Goal: Information Seeking & Learning: Check status

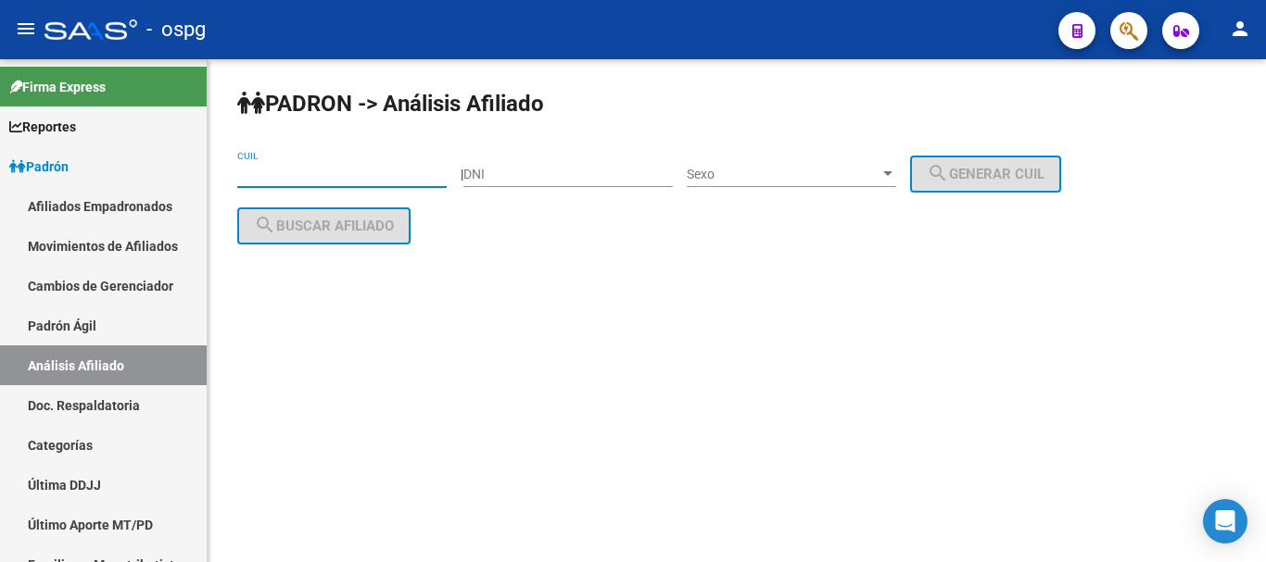
click at [297, 180] on input "CUIL" at bounding box center [341, 175] width 209 height 16
paste input "27-43628785-8"
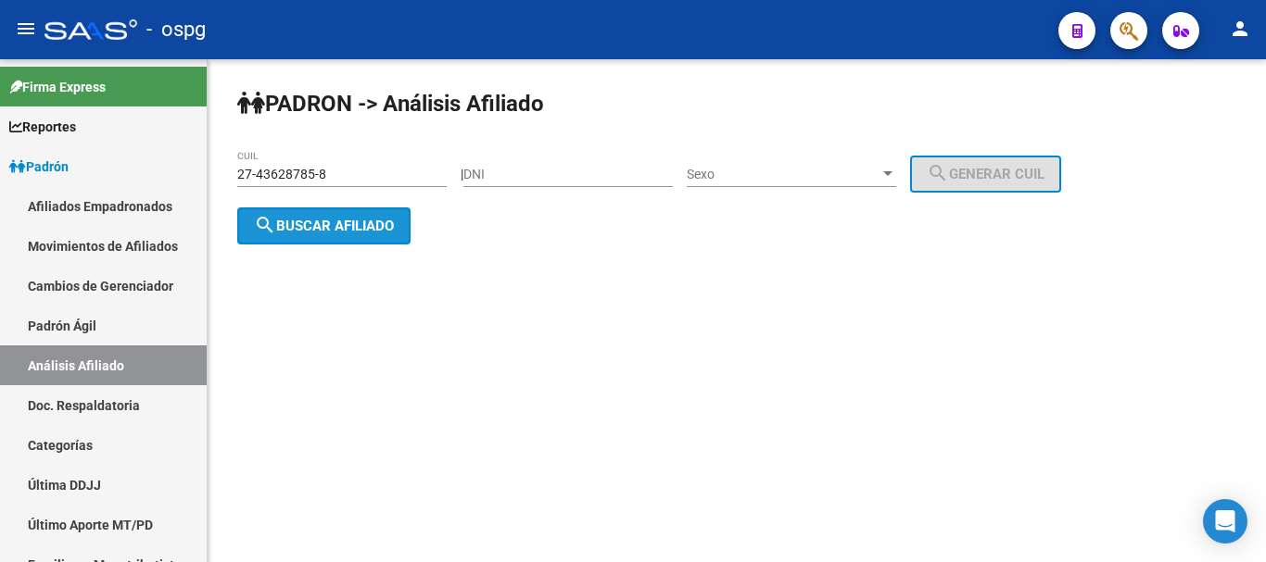
drag, startPoint x: 318, startPoint y: 231, endPoint x: 375, endPoint y: 197, distance: 66.4
click at [319, 229] on span "search Buscar afiliado" at bounding box center [324, 226] width 140 height 17
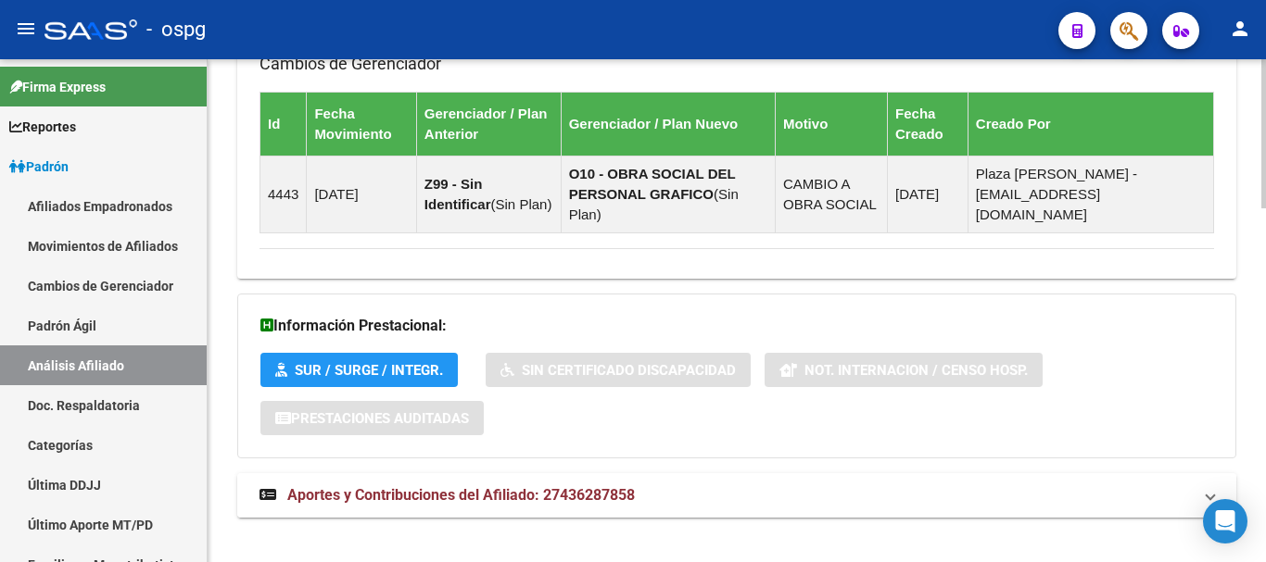
drag, startPoint x: 592, startPoint y: 476, endPoint x: 797, endPoint y: 457, distance: 205.7
click at [599, 486] on span "Aportes y Contribuciones del Afiliado: 27436287858" at bounding box center [460, 495] width 347 height 18
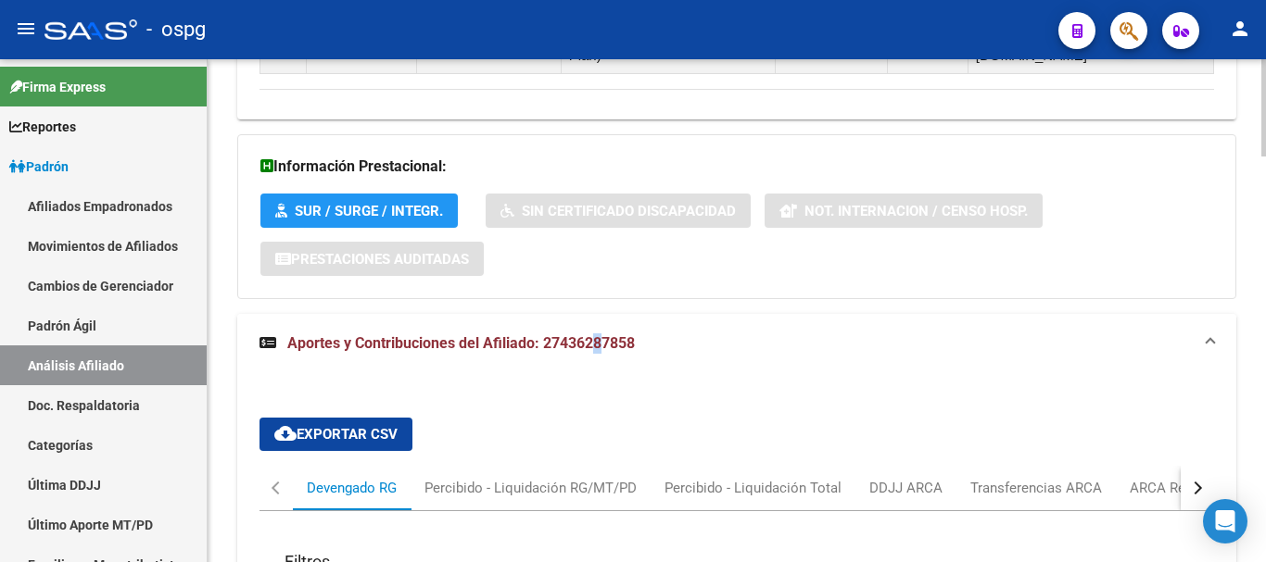
scroll to position [1487, 0]
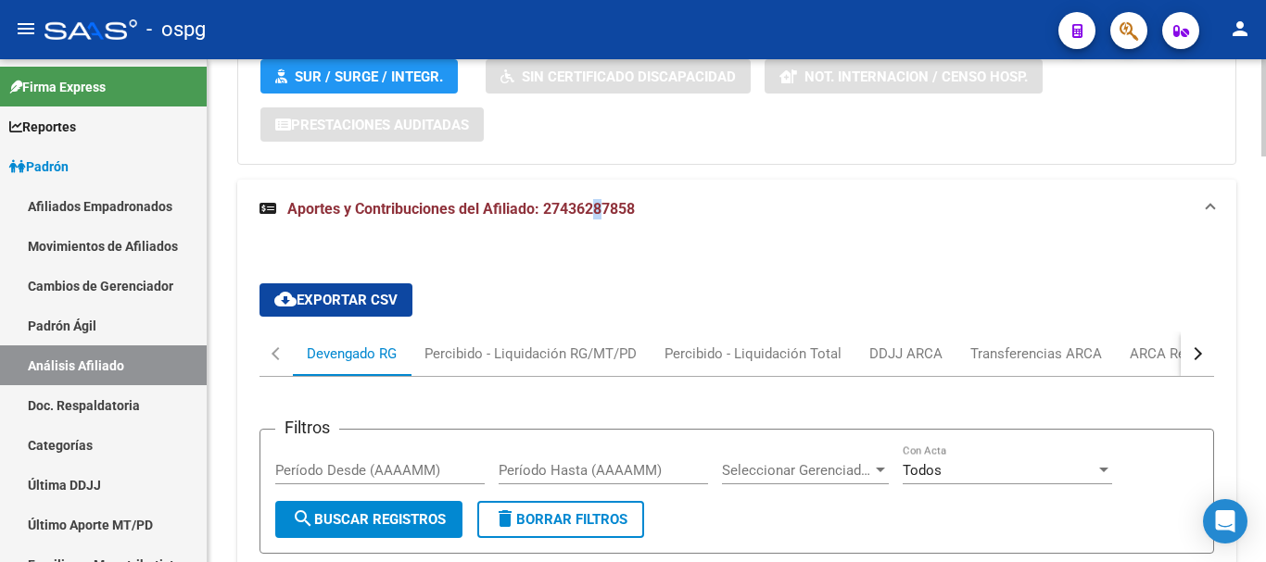
click at [1204, 334] on button "button" at bounding box center [1196, 354] width 33 height 44
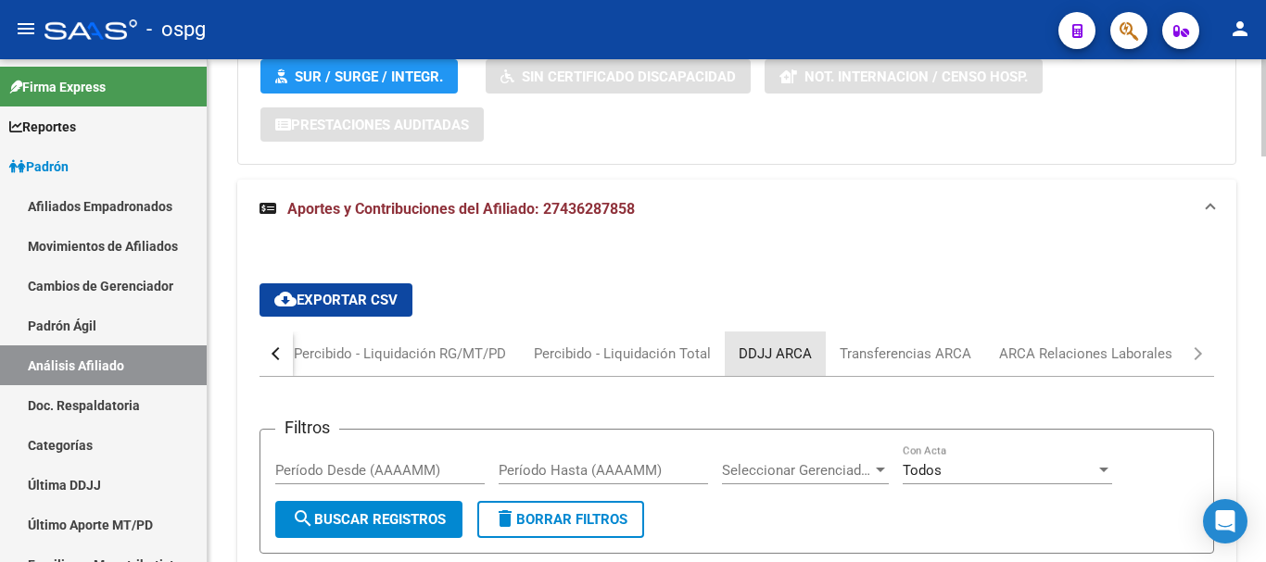
drag, startPoint x: 769, startPoint y: 337, endPoint x: 778, endPoint y: 347, distance: 13.8
click at [762, 345] on div "DDJJ ARCA" at bounding box center [775, 354] width 101 height 44
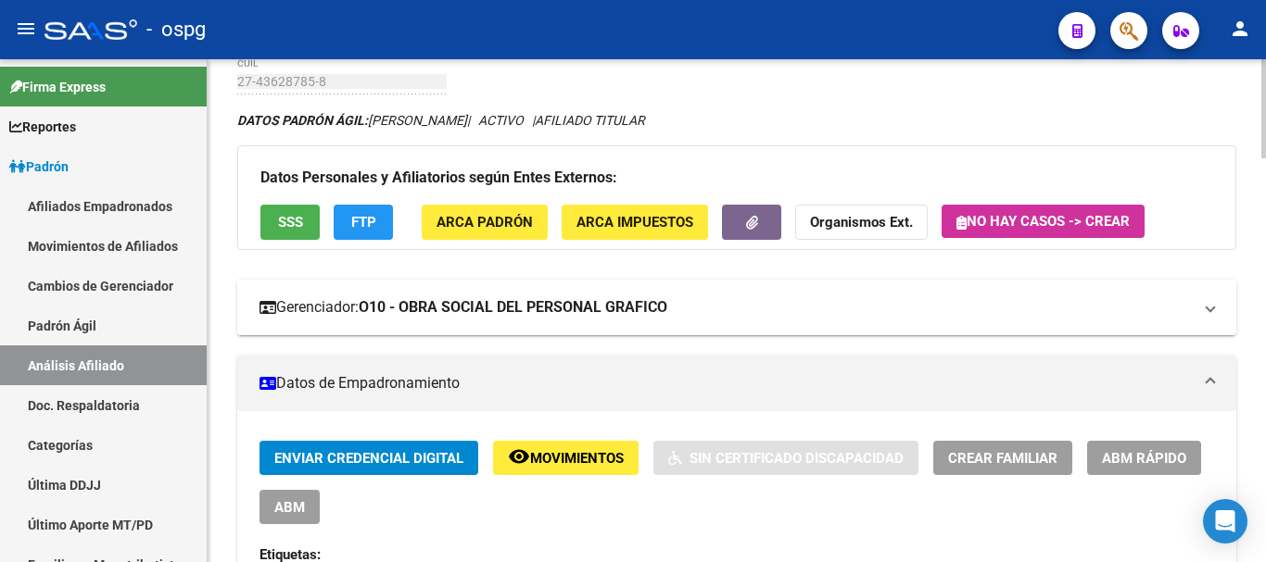
scroll to position [0, 0]
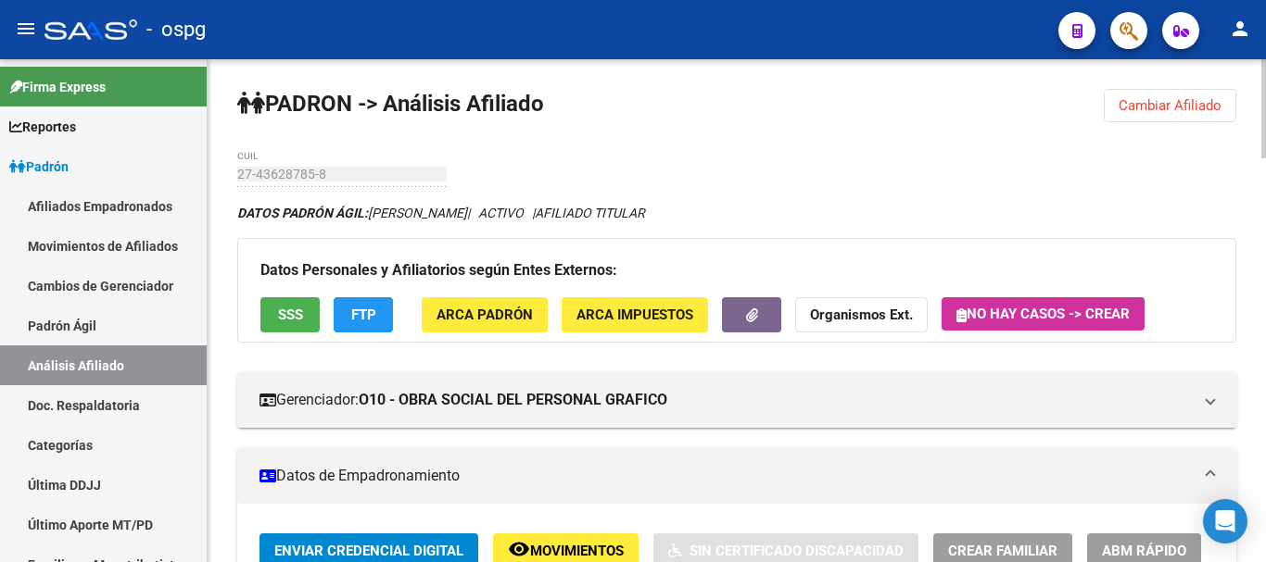
drag, startPoint x: 1193, startPoint y: 102, endPoint x: 502, endPoint y: 100, distance: 690.3
click at [1191, 102] on span "Cambiar Afiliado" at bounding box center [1169, 105] width 103 height 17
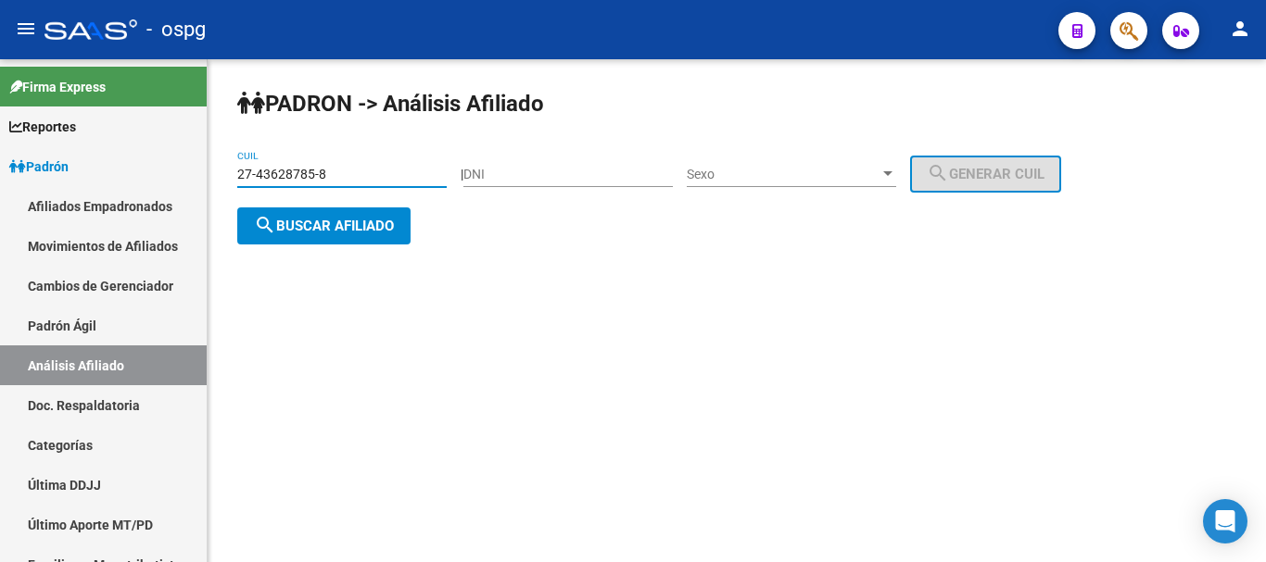
drag, startPoint x: 383, startPoint y: 178, endPoint x: 223, endPoint y: 174, distance: 159.4
click at [223, 174] on div "PADRON -> Análisis Afiliado 27-43628785-8 CUIL | DNI Sexo Sexo search Generar C…" at bounding box center [737, 181] width 1058 height 245
paste input "0-44053018-5"
click at [391, 224] on span "search Buscar afiliado" at bounding box center [324, 226] width 140 height 17
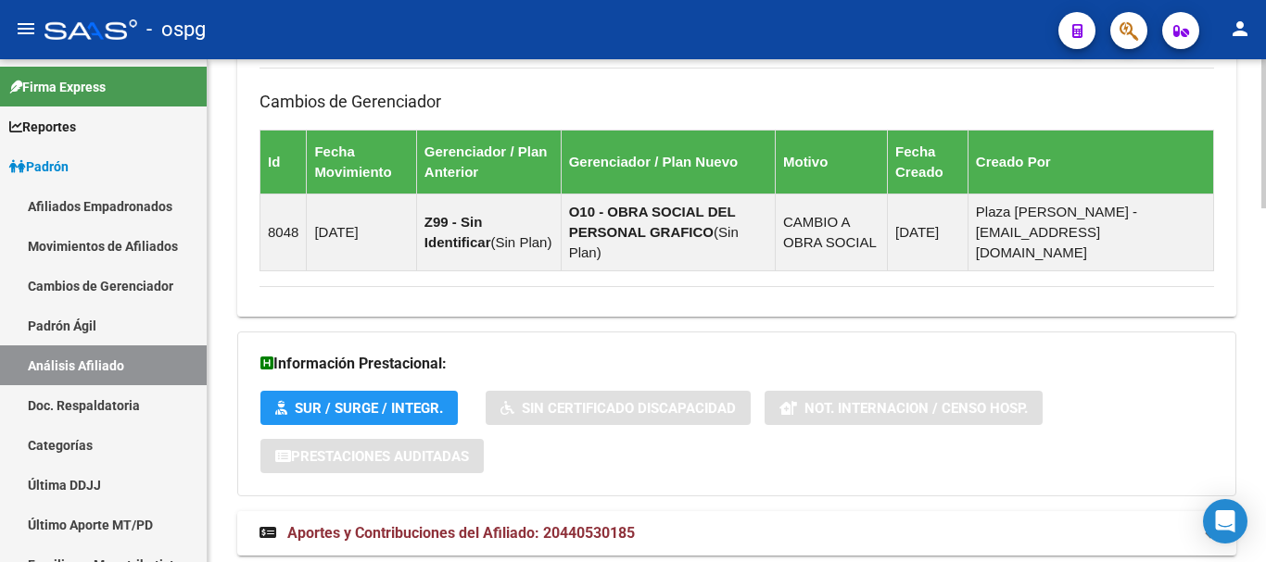
scroll to position [1193, 0]
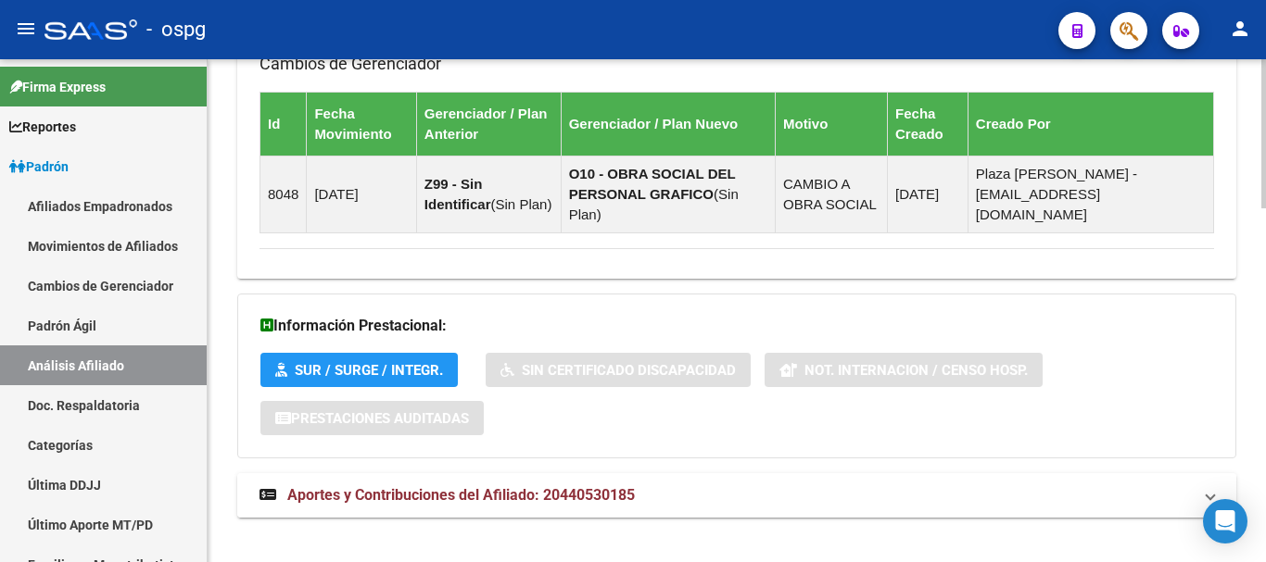
click at [613, 486] on span "Aportes y Contribuciones del Afiliado: 20440530185" at bounding box center [460, 495] width 347 height 18
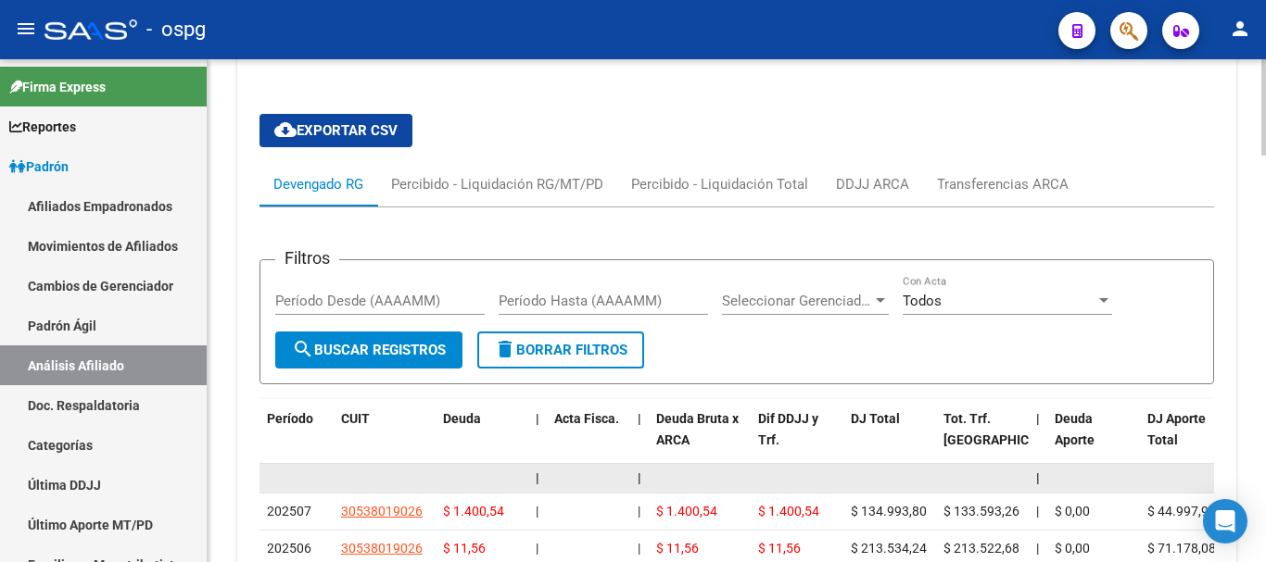
scroll to position [1564, 0]
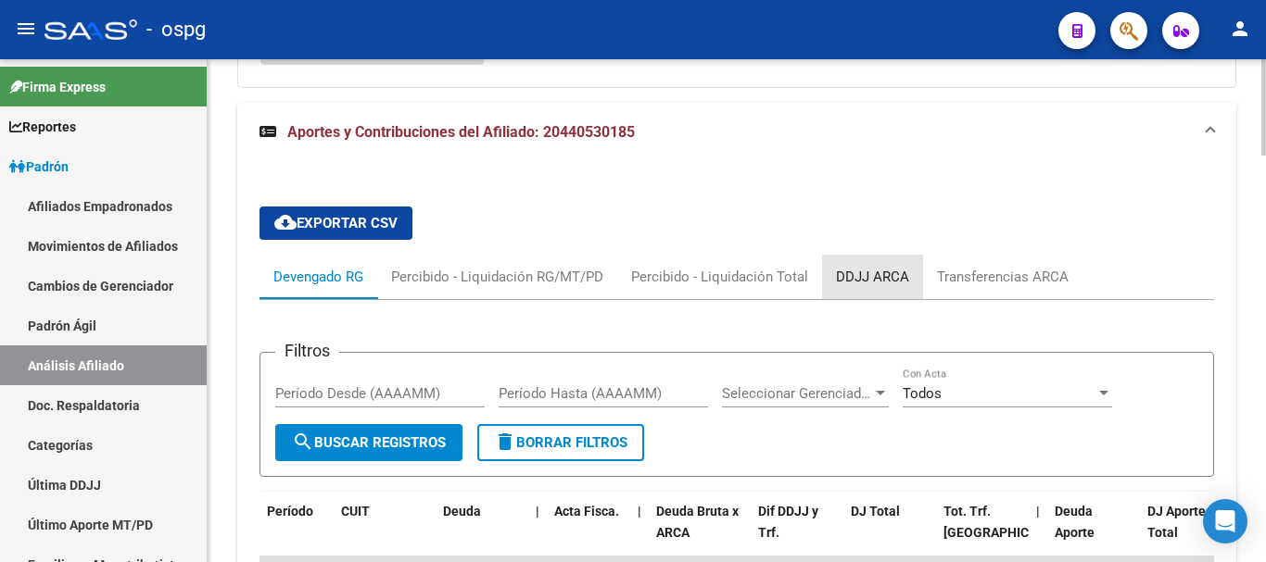
click at [876, 267] on div "DDJJ ARCA" at bounding box center [872, 277] width 73 height 20
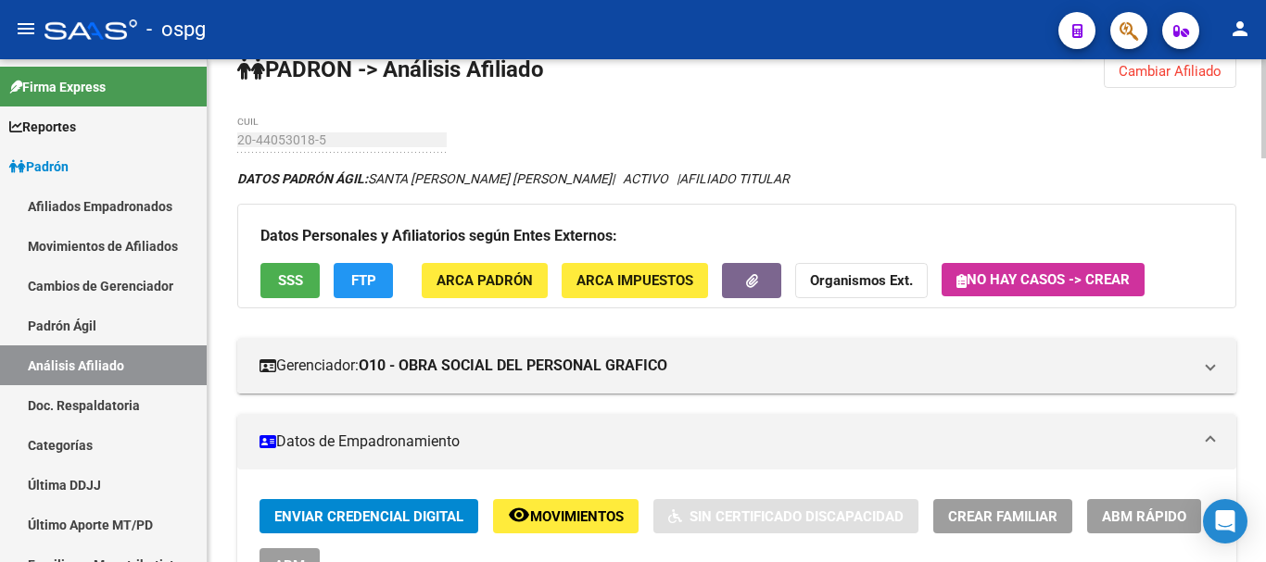
scroll to position [0, 0]
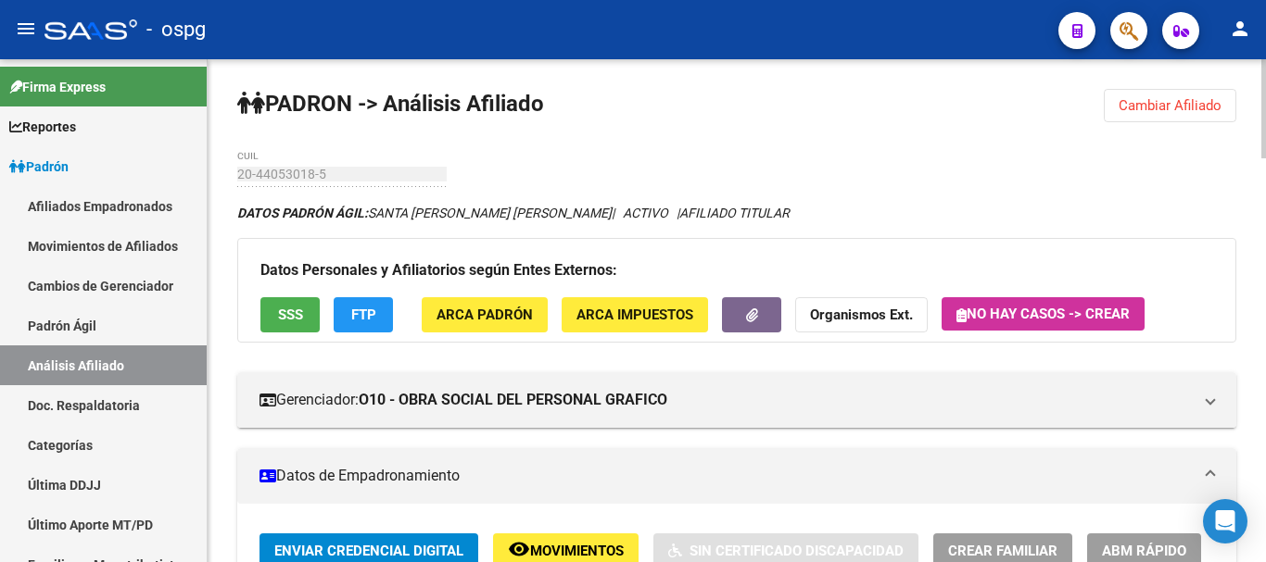
drag, startPoint x: 1222, startPoint y: 107, endPoint x: 520, endPoint y: 95, distance: 702.5
click at [1218, 107] on button "Cambiar Afiliado" at bounding box center [1170, 105] width 133 height 33
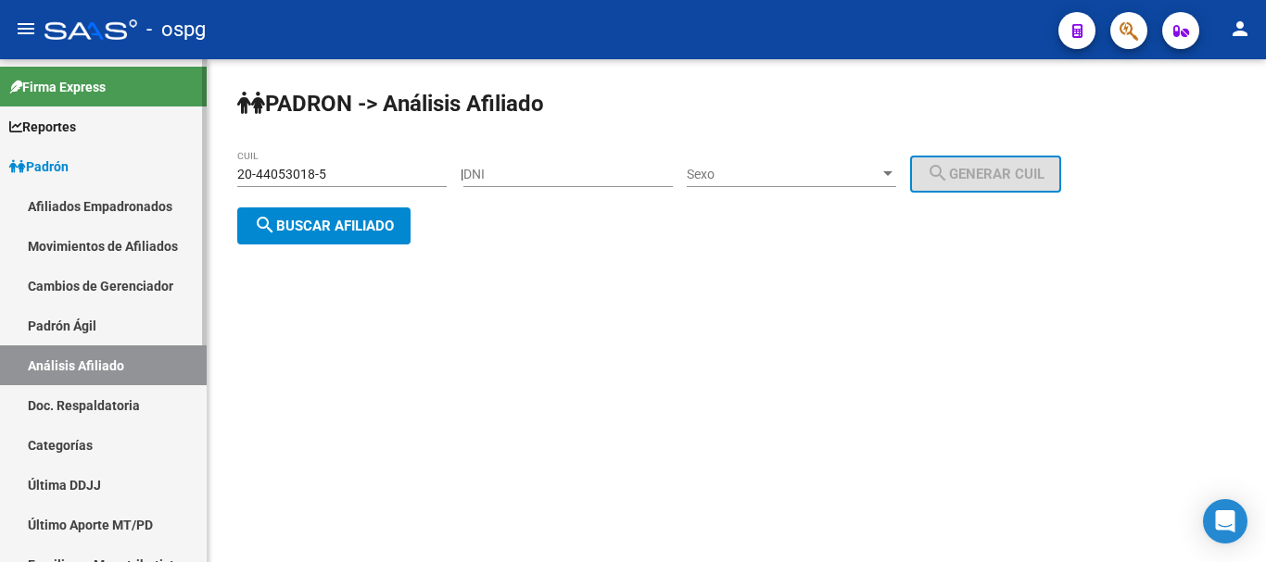
drag, startPoint x: 362, startPoint y: 171, endPoint x: 133, endPoint y: 198, distance: 230.4
click at [45, 187] on mat-sidenav-container "Firma Express Reportes Ingresos Devengados Análisis Histórico Detalles Transfer…" at bounding box center [633, 310] width 1266 height 503
paste input "3-92460924-9"
click at [367, 233] on button "search Buscar afiliado" at bounding box center [323, 226] width 173 height 37
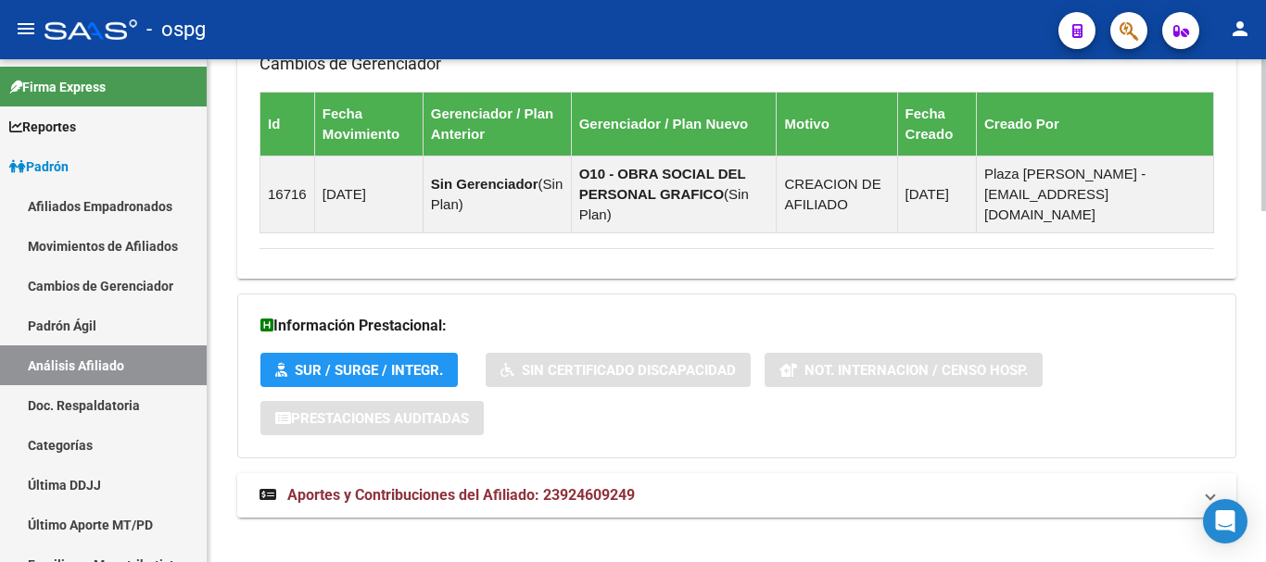
click at [638, 473] on mat-expansion-panel-header "Aportes y Contribuciones del Afiliado: 23924609249" at bounding box center [736, 495] width 999 height 44
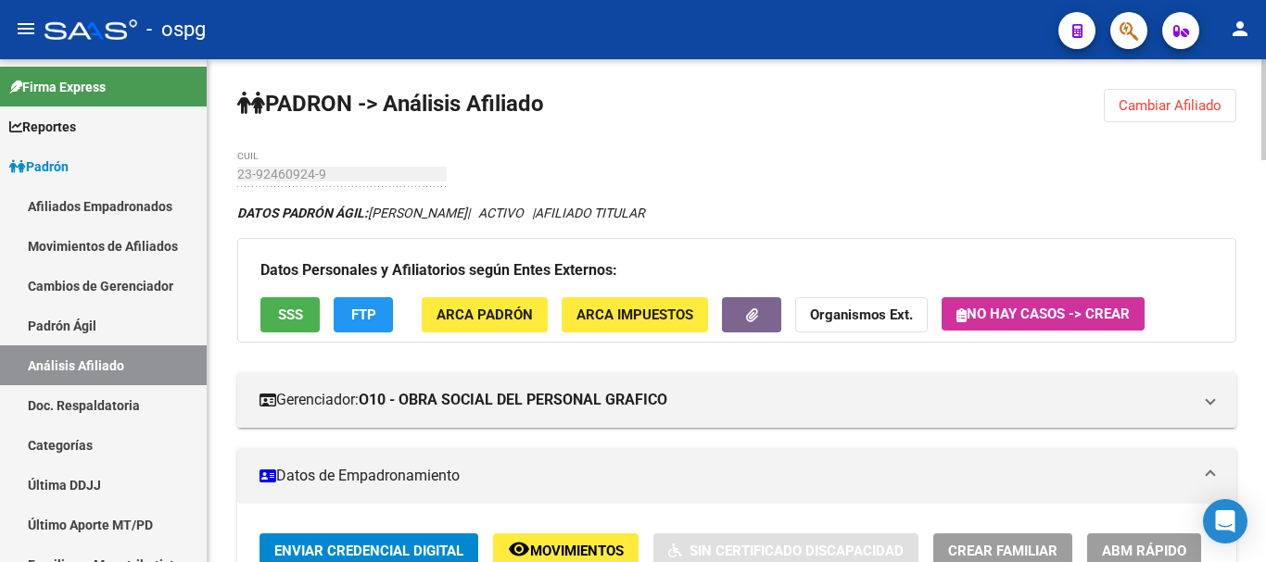
click at [1206, 108] on span "Cambiar Afiliado" at bounding box center [1169, 105] width 103 height 17
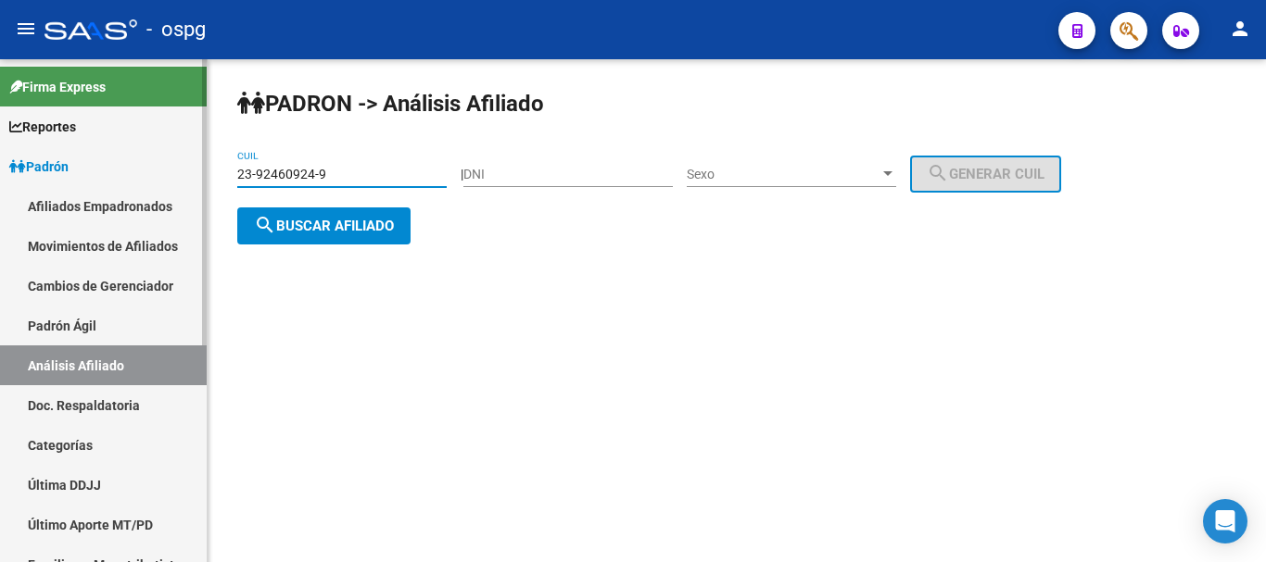
drag, startPoint x: 350, startPoint y: 178, endPoint x: 55, endPoint y: 148, distance: 297.1
click at [55, 148] on mat-sidenav-container "Firma Express Reportes Ingresos Devengados Análisis Histórico Detalles Transfer…" at bounding box center [633, 310] width 1266 height 503
paste input "1432641"
type input "23-14326414-9"
click at [347, 232] on span "search Buscar afiliado" at bounding box center [324, 226] width 140 height 17
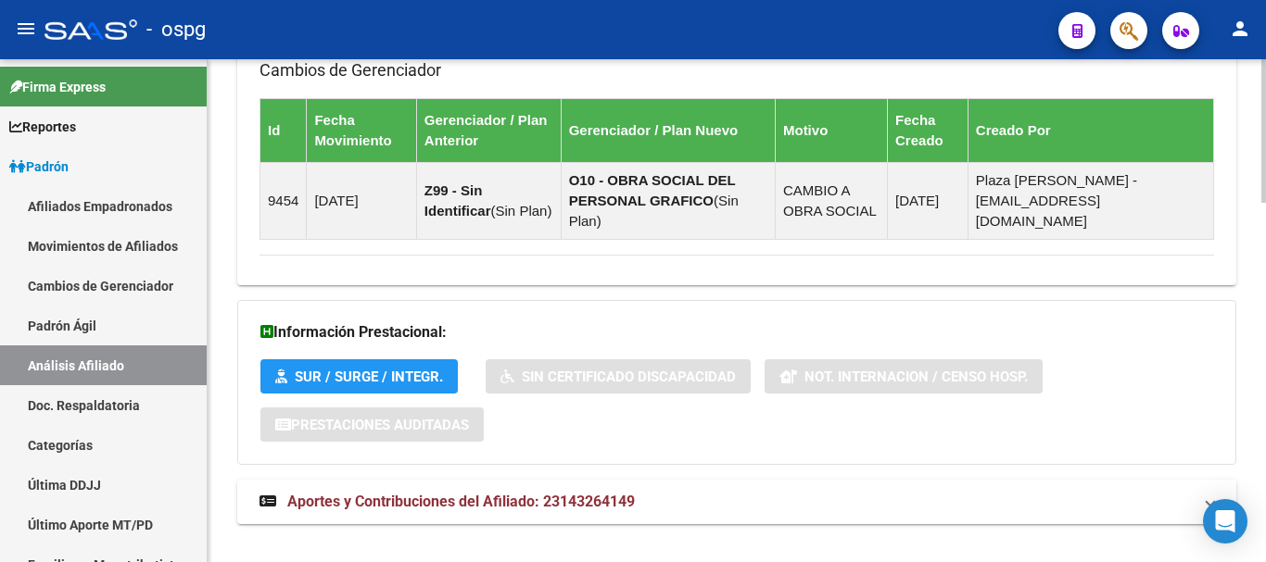
scroll to position [1263, 0]
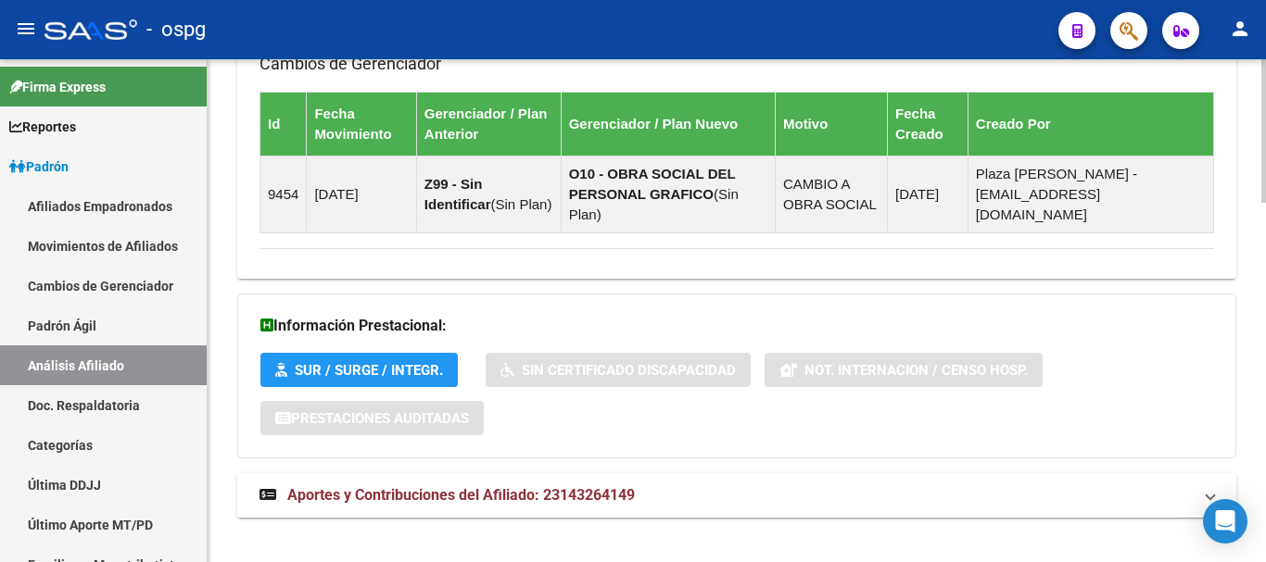
click at [572, 486] on span "Aportes y Contribuciones del Afiliado: 23143264149" at bounding box center [460, 495] width 347 height 18
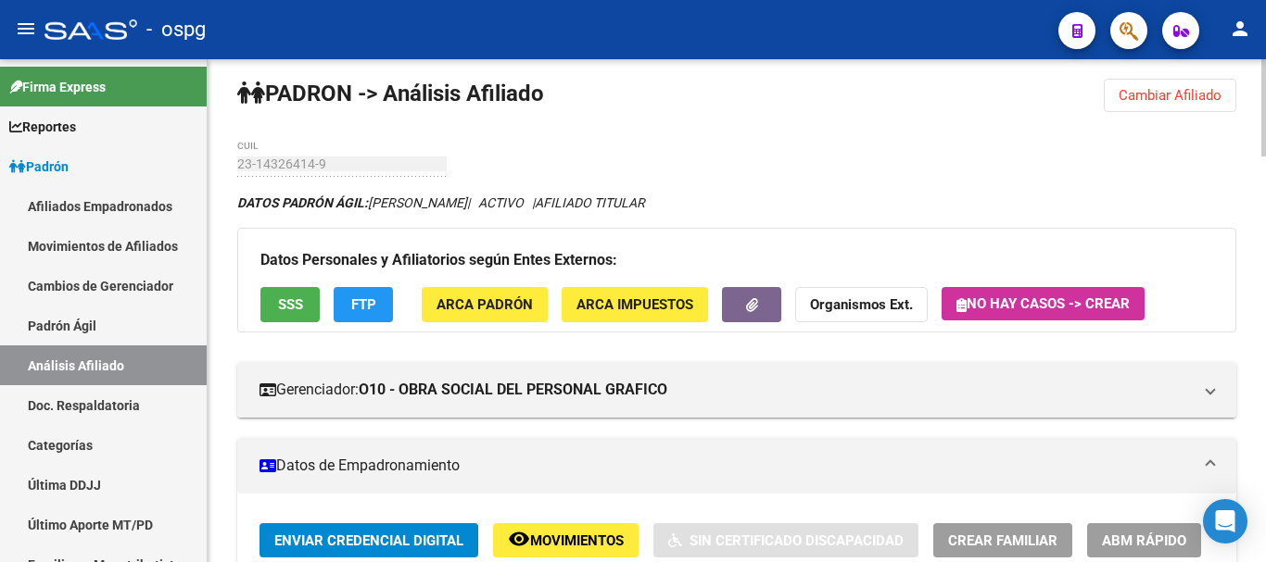
scroll to position [0, 0]
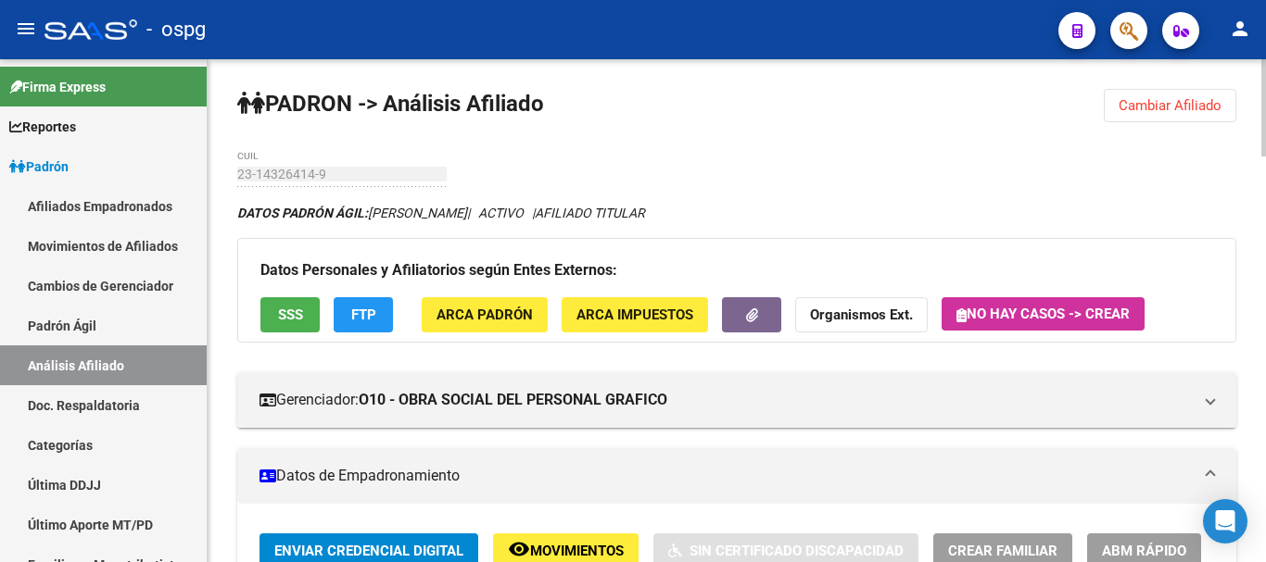
click at [287, 319] on span "SSS" at bounding box center [290, 316] width 25 height 17
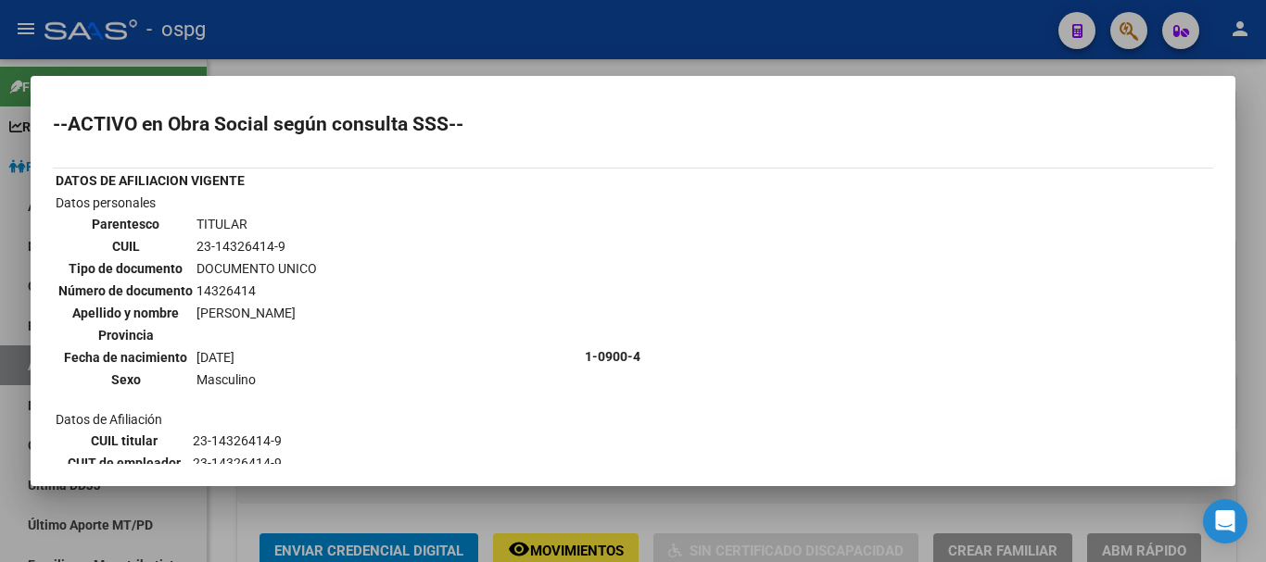
drag, startPoint x: 933, startPoint y: 63, endPoint x: 920, endPoint y: 67, distance: 13.5
click at [932, 63] on div at bounding box center [633, 281] width 1266 height 562
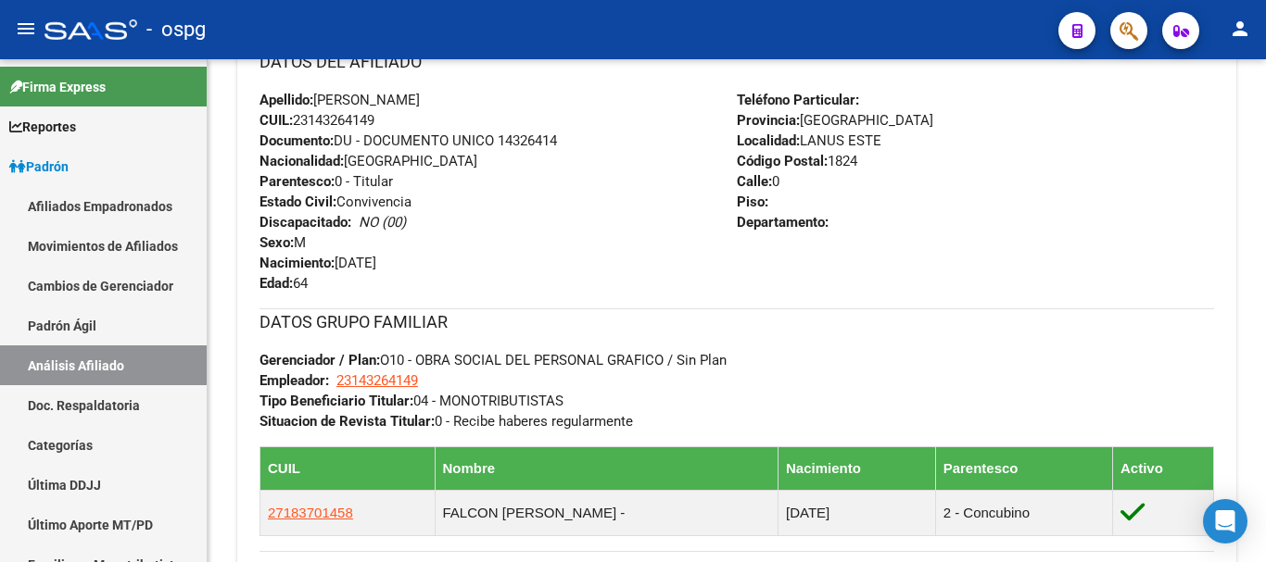
scroll to position [280, 0]
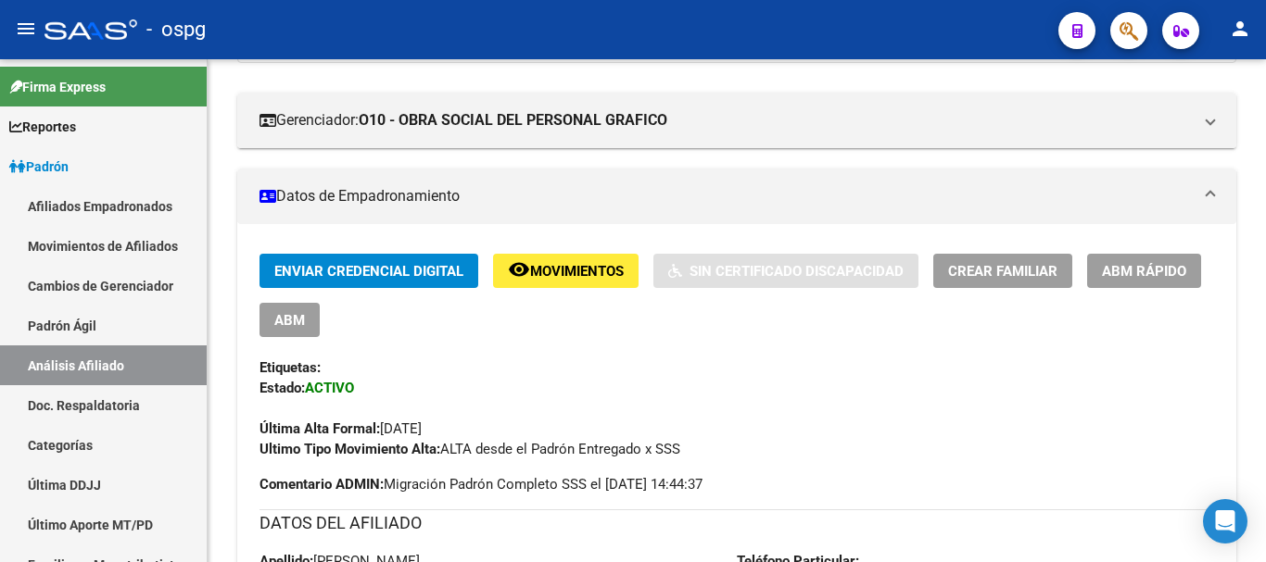
drag, startPoint x: 1260, startPoint y: 284, endPoint x: 1255, endPoint y: 1, distance: 283.6
click at [1255, 1] on div "menu - ospg person Firma Express Reportes Ingresos Devengados Análisis Históric…" at bounding box center [633, 281] width 1266 height 562
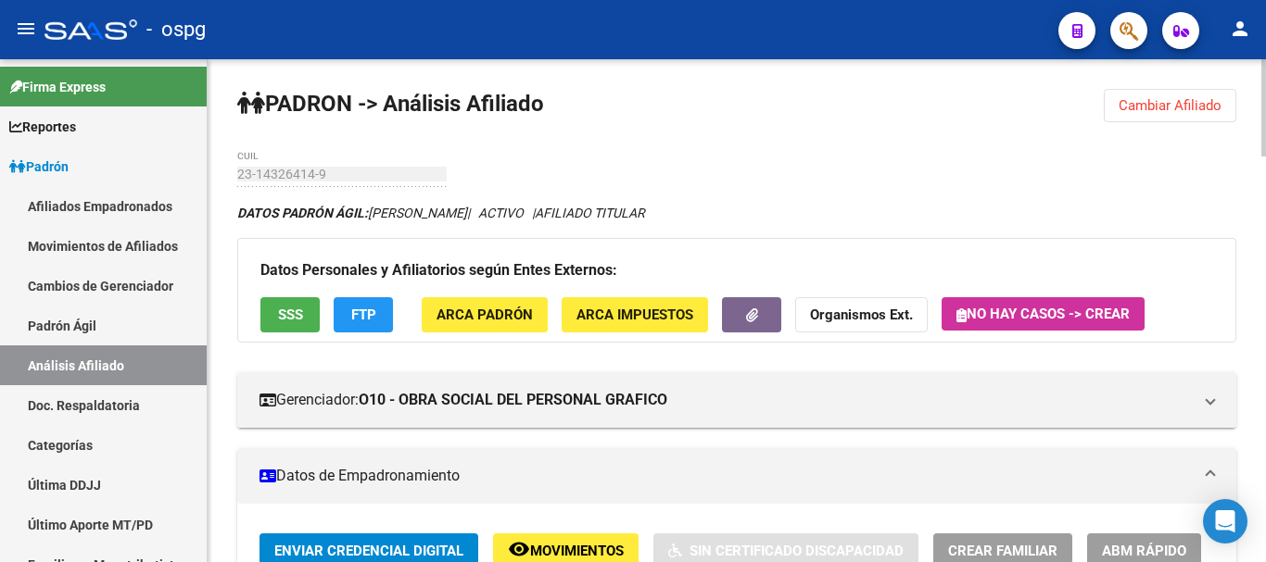
drag, startPoint x: 1206, startPoint y: 124, endPoint x: 1204, endPoint y: 114, distance: 10.6
drag, startPoint x: 1204, startPoint y: 114, endPoint x: 895, endPoint y: 120, distance: 308.6
click at [1203, 112] on button "Cambiar Afiliado" at bounding box center [1170, 105] width 133 height 33
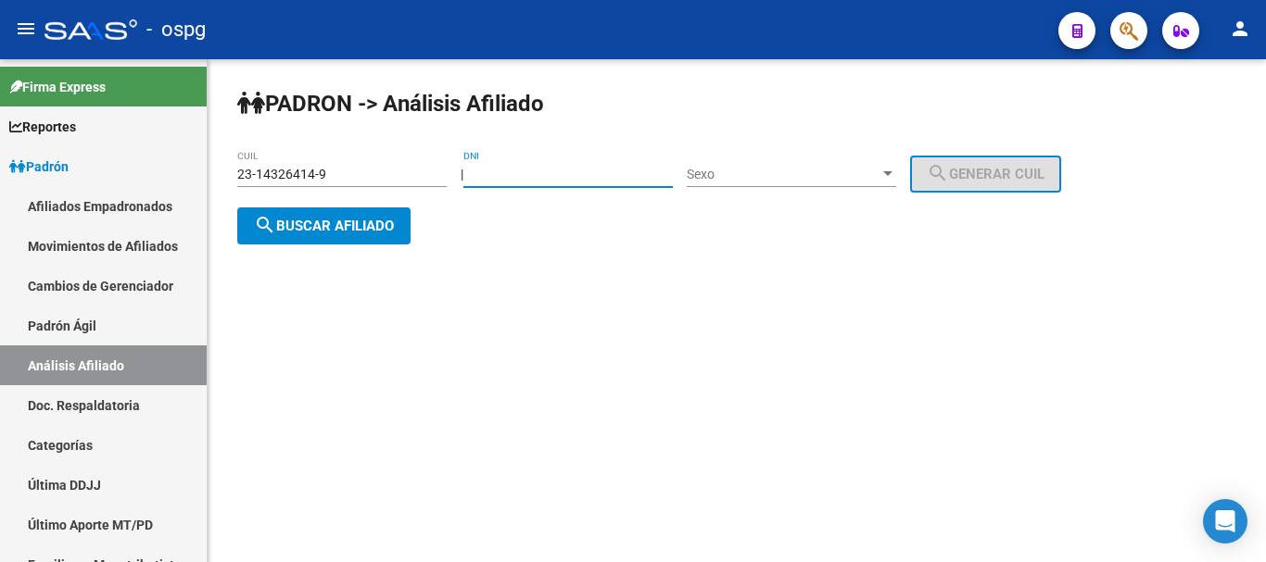
click at [542, 175] on input "DNI" at bounding box center [567, 175] width 209 height 16
drag, startPoint x: 542, startPoint y: 175, endPoint x: 409, endPoint y: 295, distance: 179.1
click at [403, 289] on div "PADRON -> Análisis Afiliado 23-14326414-9 CUIL | DNI Sexo Sexo search Generar C…" at bounding box center [737, 181] width 1058 height 245
click at [506, 178] on input "DNI" at bounding box center [567, 175] width 209 height 16
paste input "23610058"
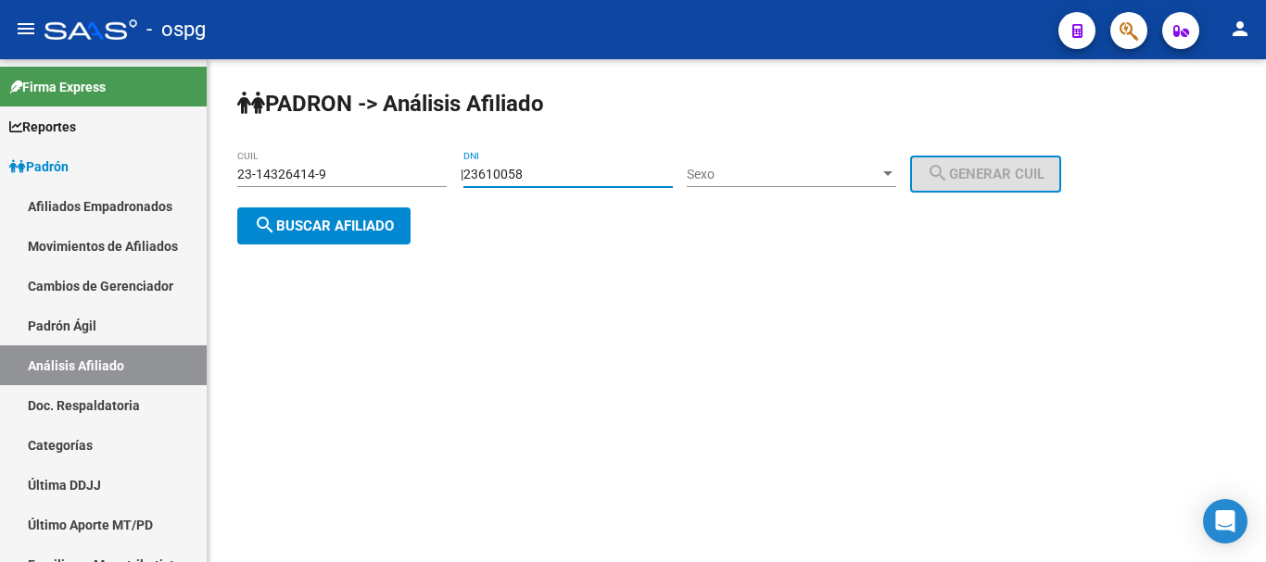
type input "23610058"
click at [755, 178] on span "Sexo" at bounding box center [783, 175] width 193 height 16
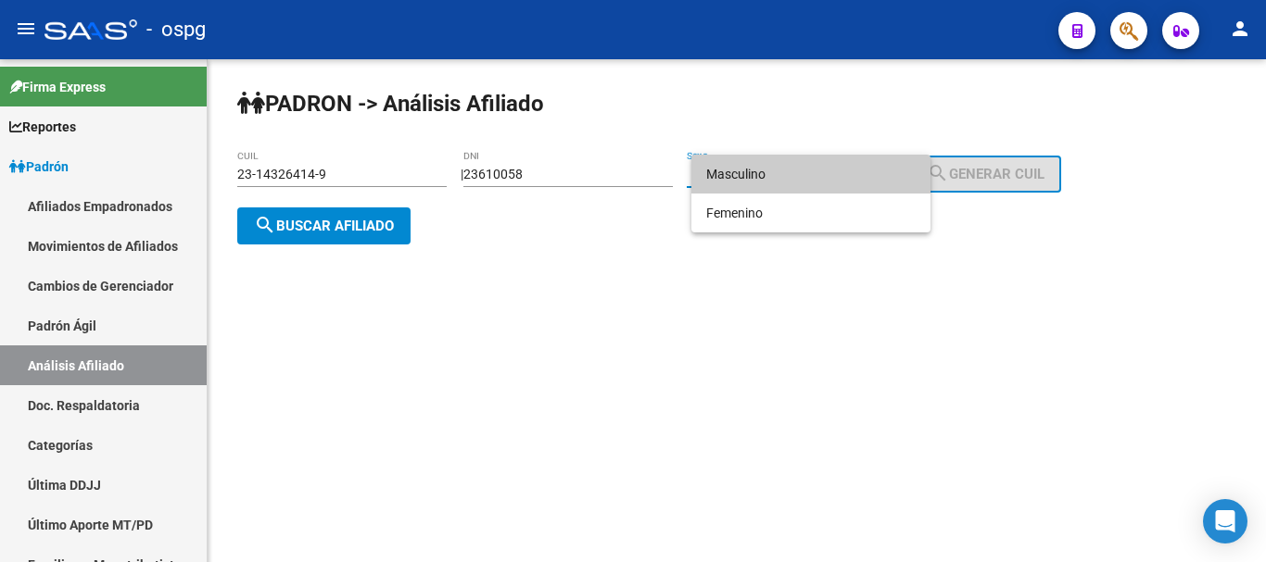
drag, startPoint x: 752, startPoint y: 179, endPoint x: 1029, endPoint y: 181, distance: 277.1
click at [752, 178] on span "Masculino" at bounding box center [810, 174] width 209 height 39
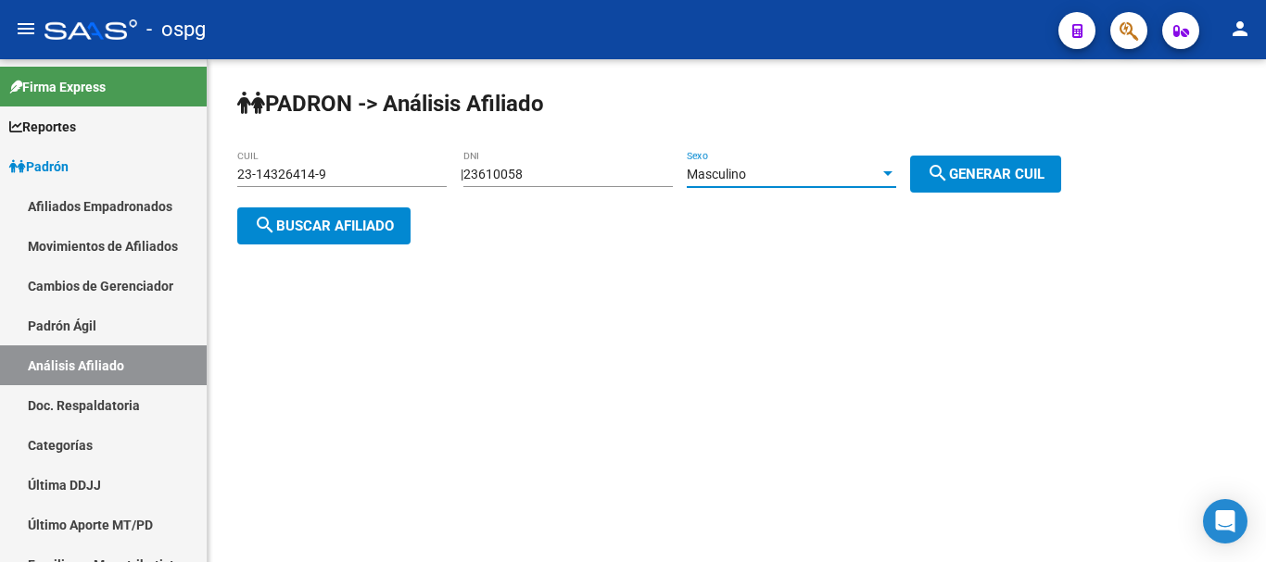
click at [1039, 176] on span "search Generar CUIL" at bounding box center [986, 174] width 118 height 17
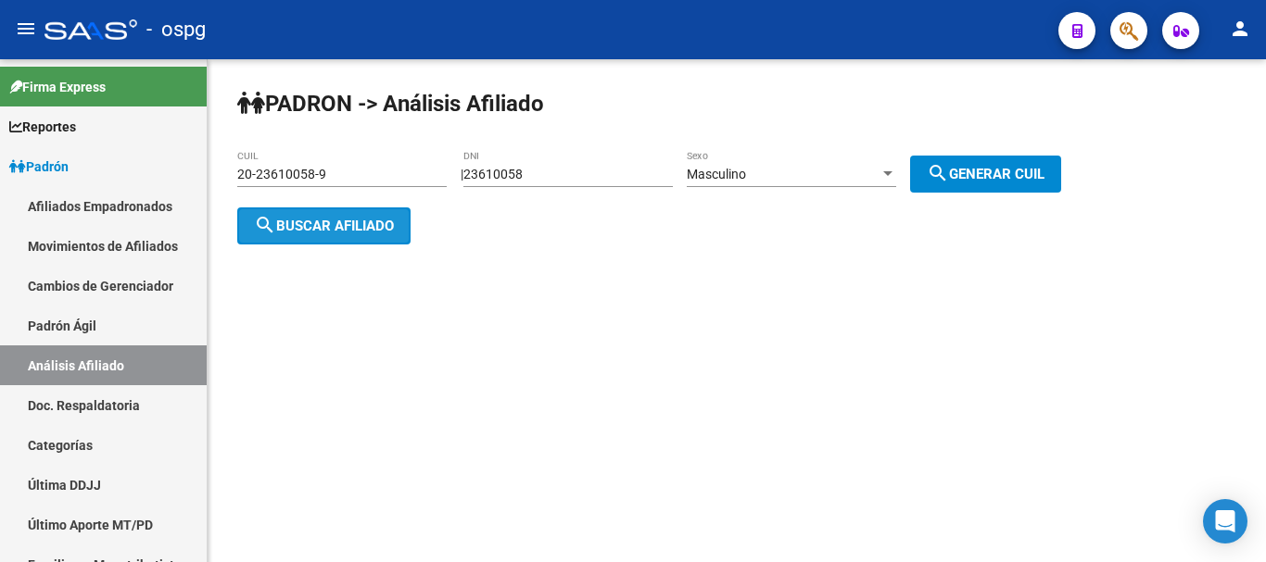
click at [347, 223] on span "search Buscar afiliado" at bounding box center [324, 226] width 140 height 17
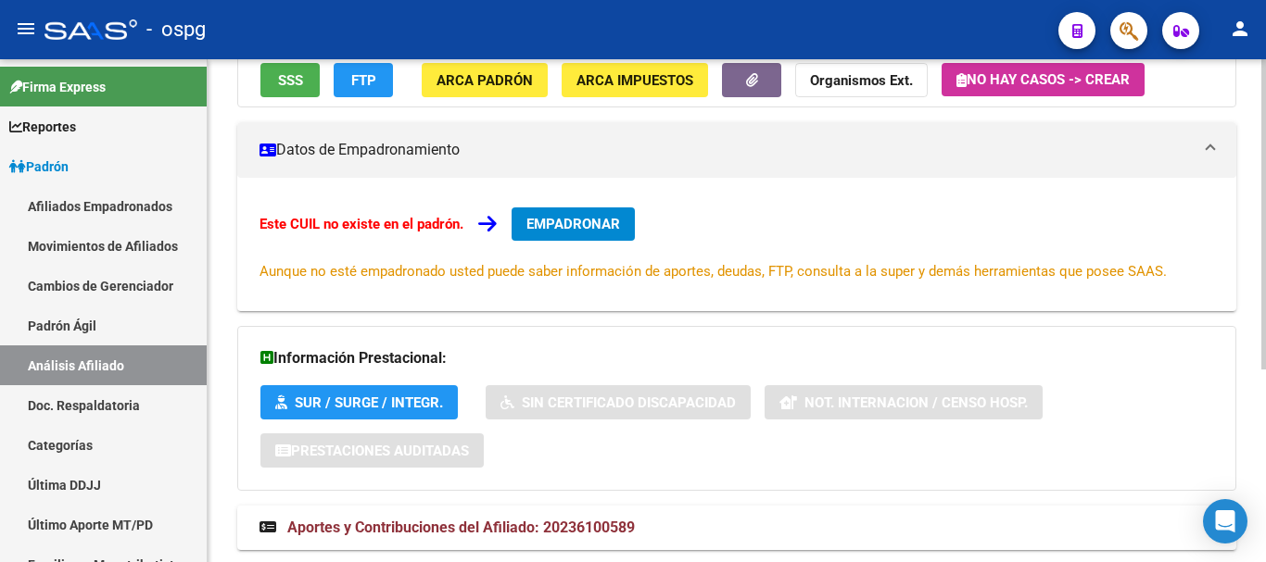
scroll to position [313, 0]
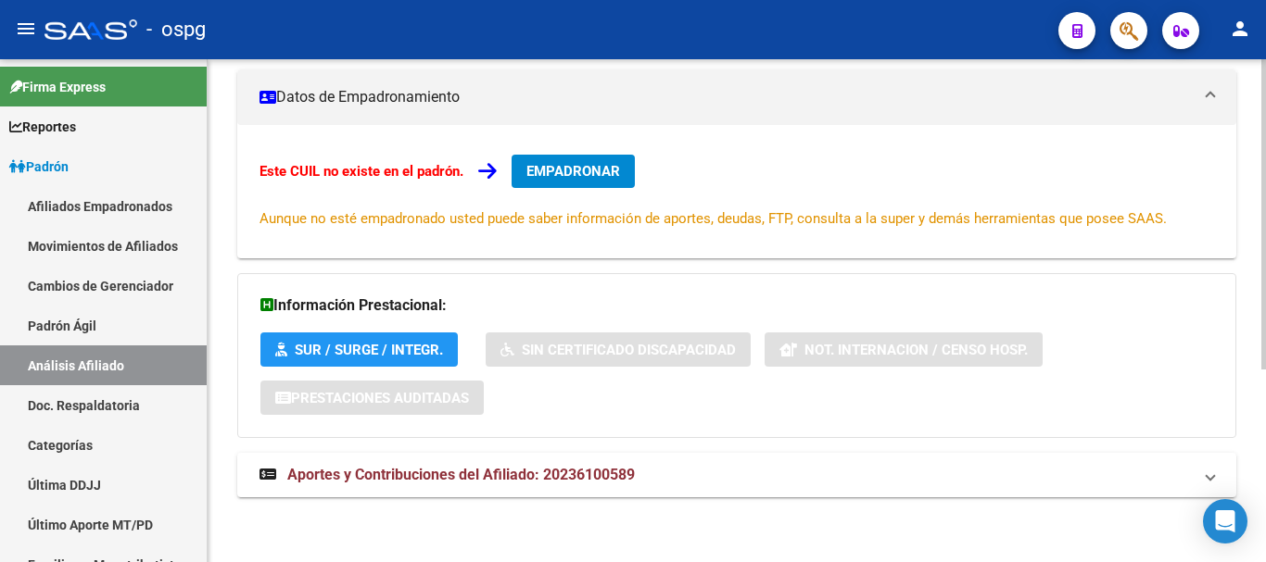
drag, startPoint x: 549, startPoint y: 477, endPoint x: 657, endPoint y: 435, distance: 115.3
click at [550, 477] on span "Aportes y Contribuciones del Afiliado: 20236100589" at bounding box center [460, 475] width 347 height 18
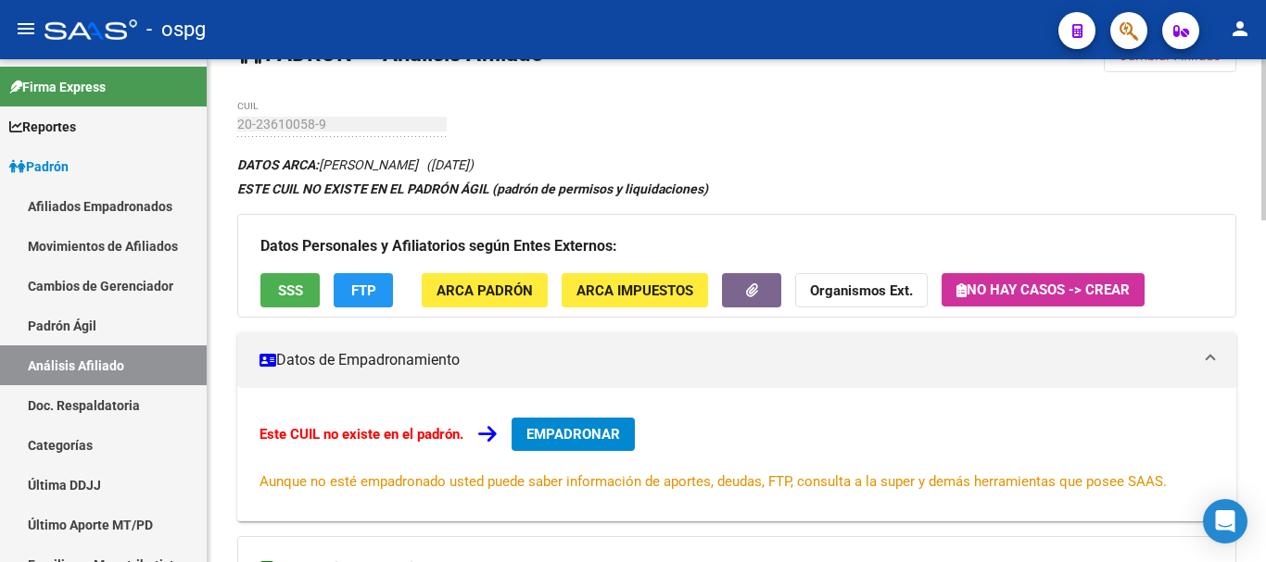
scroll to position [0, 0]
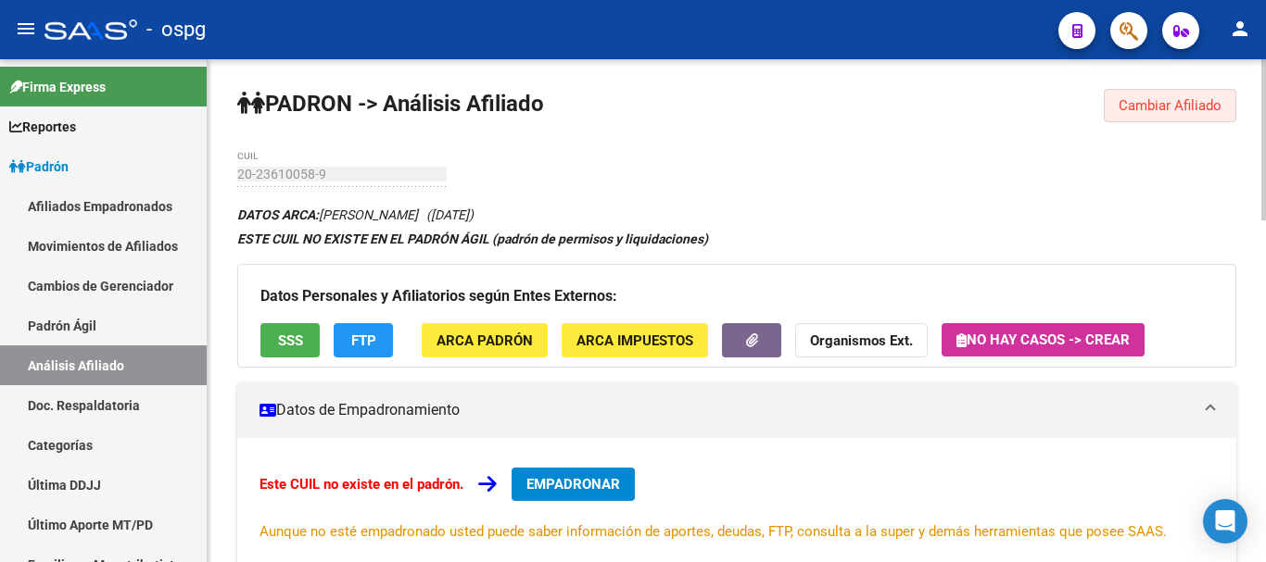
click at [1227, 105] on button "Cambiar Afiliado" at bounding box center [1170, 105] width 133 height 33
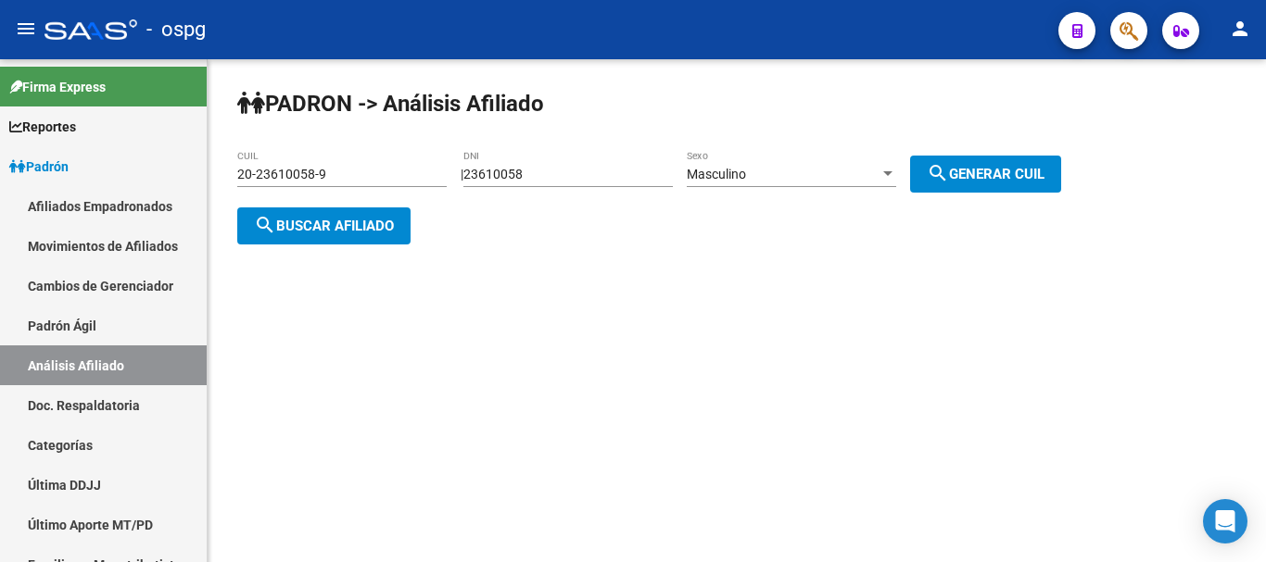
click at [789, 184] on div "Masculino Sexo" at bounding box center [791, 168] width 209 height 37
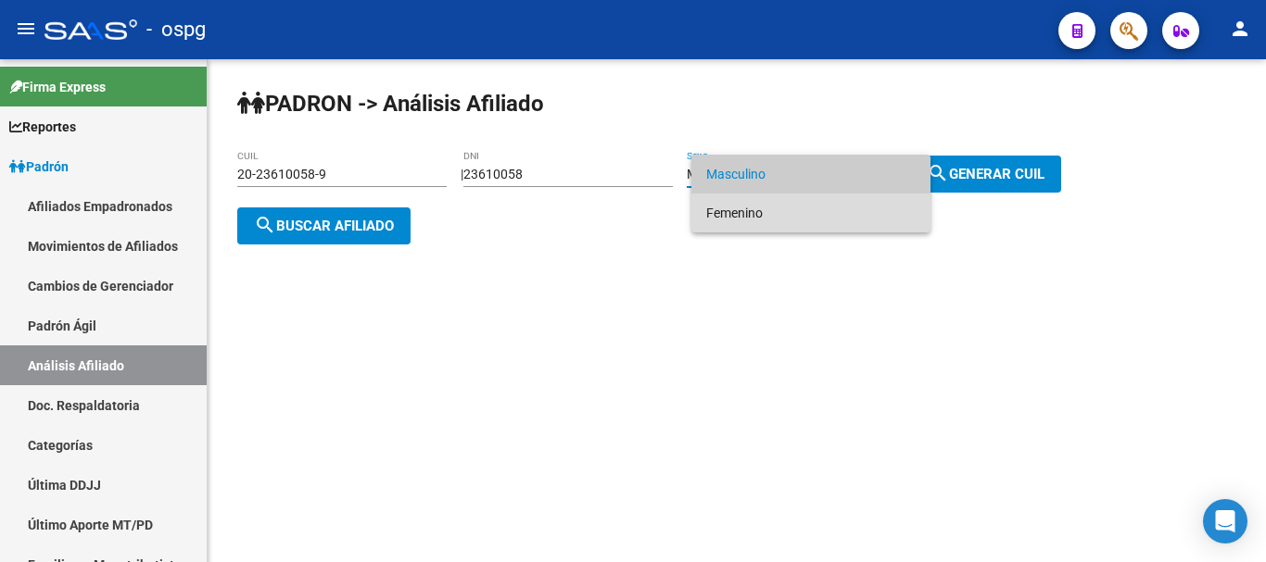
drag, startPoint x: 776, startPoint y: 208, endPoint x: 955, endPoint y: 207, distance: 178.8
click at [777, 208] on span "Femenino" at bounding box center [810, 213] width 209 height 39
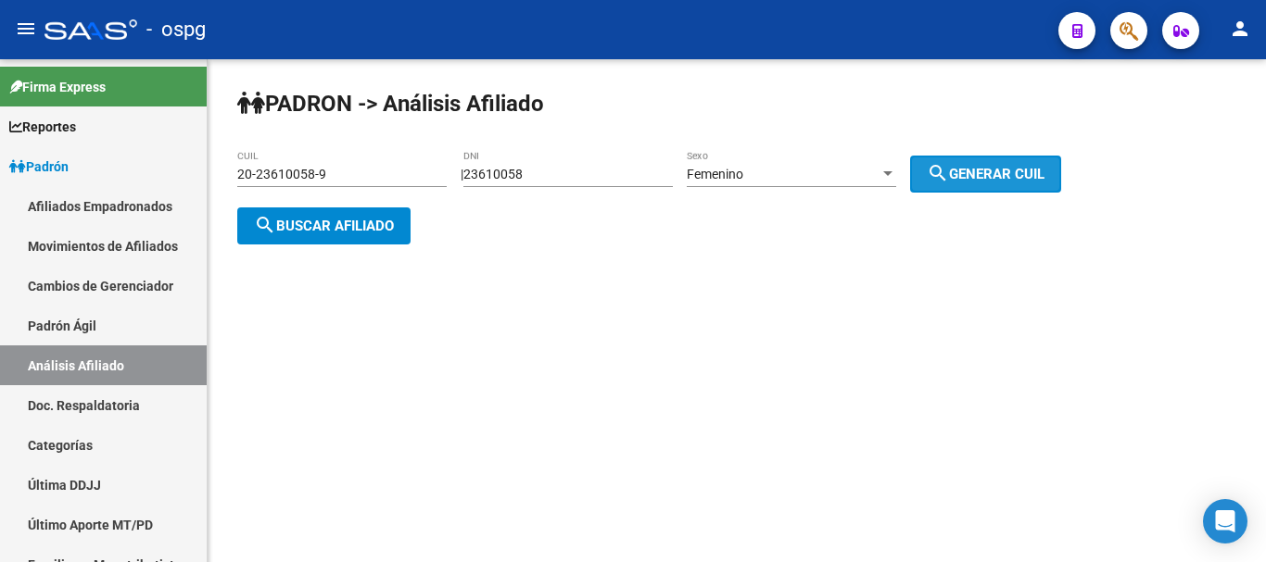
click at [1004, 182] on button "search Generar CUIL" at bounding box center [985, 174] width 151 height 37
click at [1029, 170] on span "search Generar CUIL" at bounding box center [986, 174] width 118 height 17
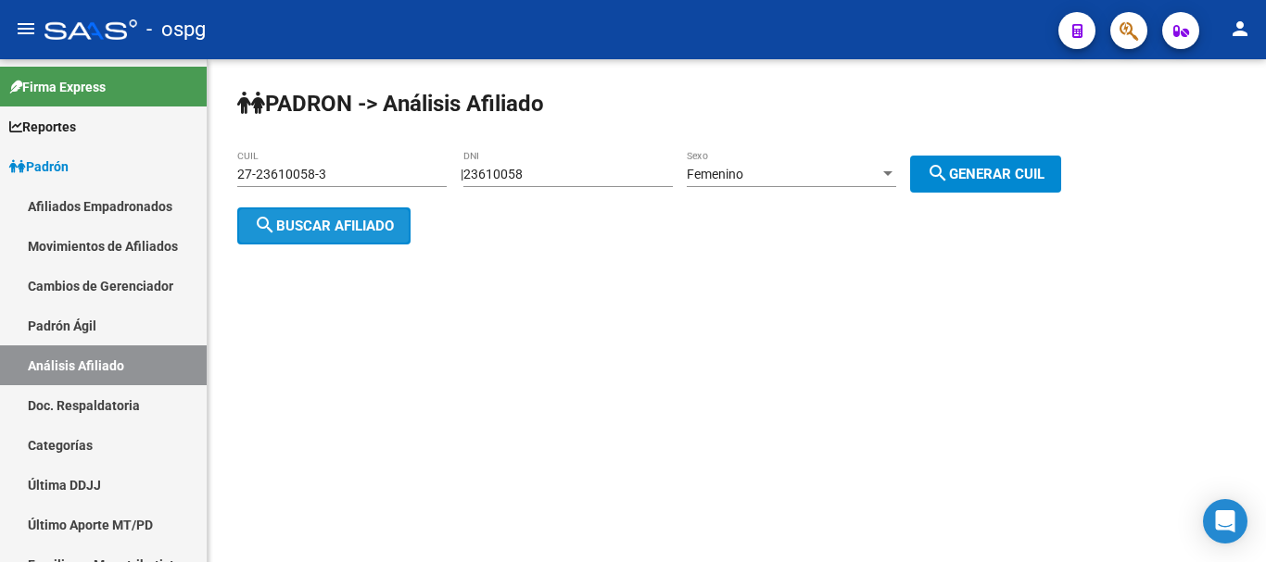
click at [333, 228] on span "search Buscar afiliado" at bounding box center [324, 226] width 140 height 17
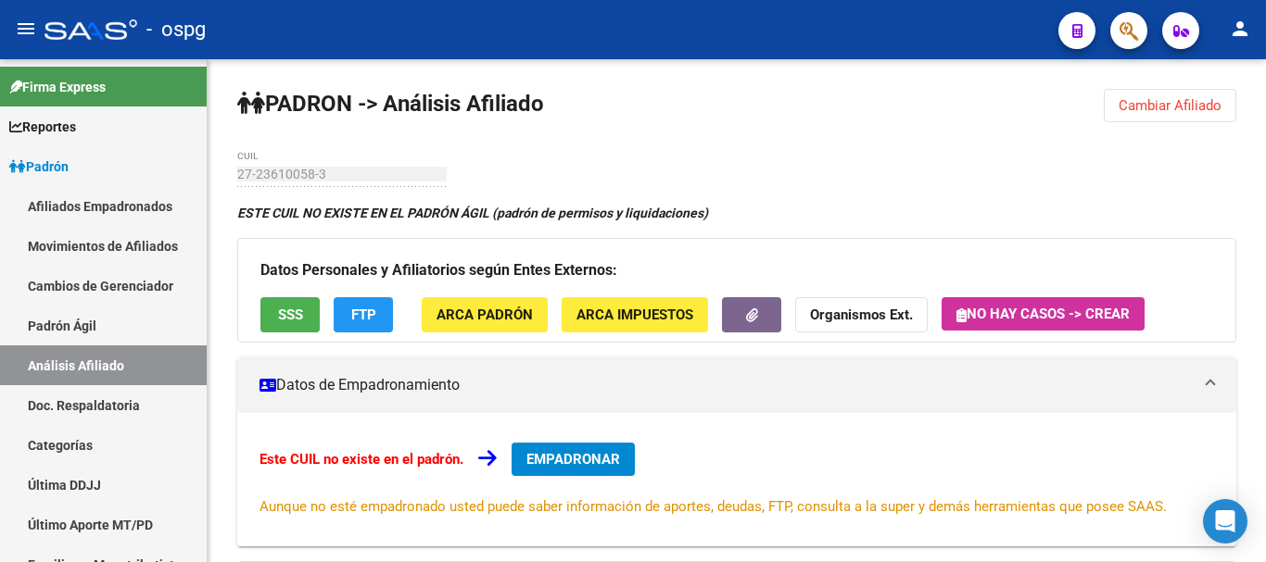
drag, startPoint x: 1184, startPoint y: 116, endPoint x: 318, endPoint y: 183, distance: 869.0
click at [1179, 108] on button "Cambiar Afiliado" at bounding box center [1170, 105] width 133 height 33
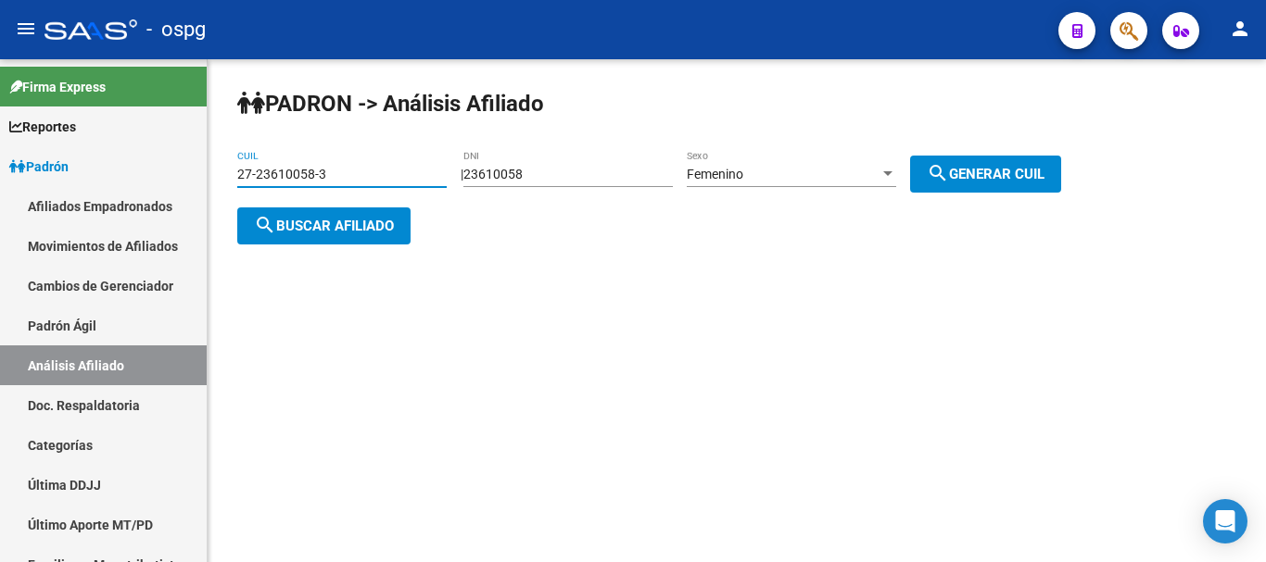
drag, startPoint x: 336, startPoint y: 178, endPoint x: 0, endPoint y: -19, distance: 389.5
click at [0, 0] on html "menu - ospg person Firma Express Reportes Ingresos Devengados Análisis Históric…" at bounding box center [633, 281] width 1266 height 562
type input "20-34547804-4"
click at [388, 233] on span "search Buscar afiliado" at bounding box center [324, 226] width 140 height 17
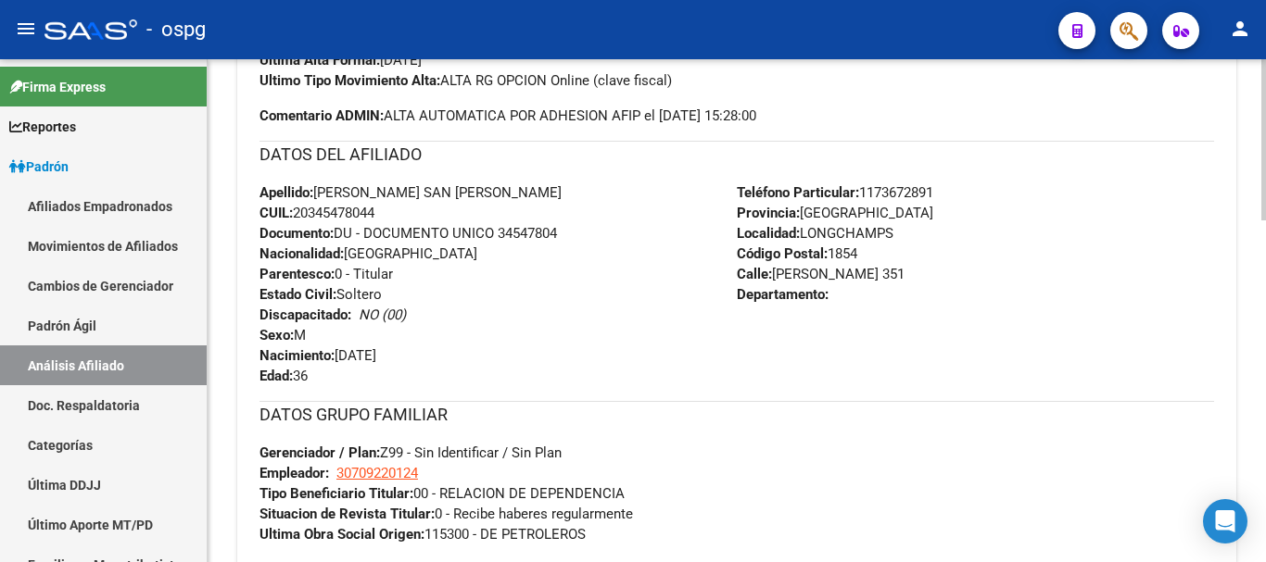
scroll to position [1066, 0]
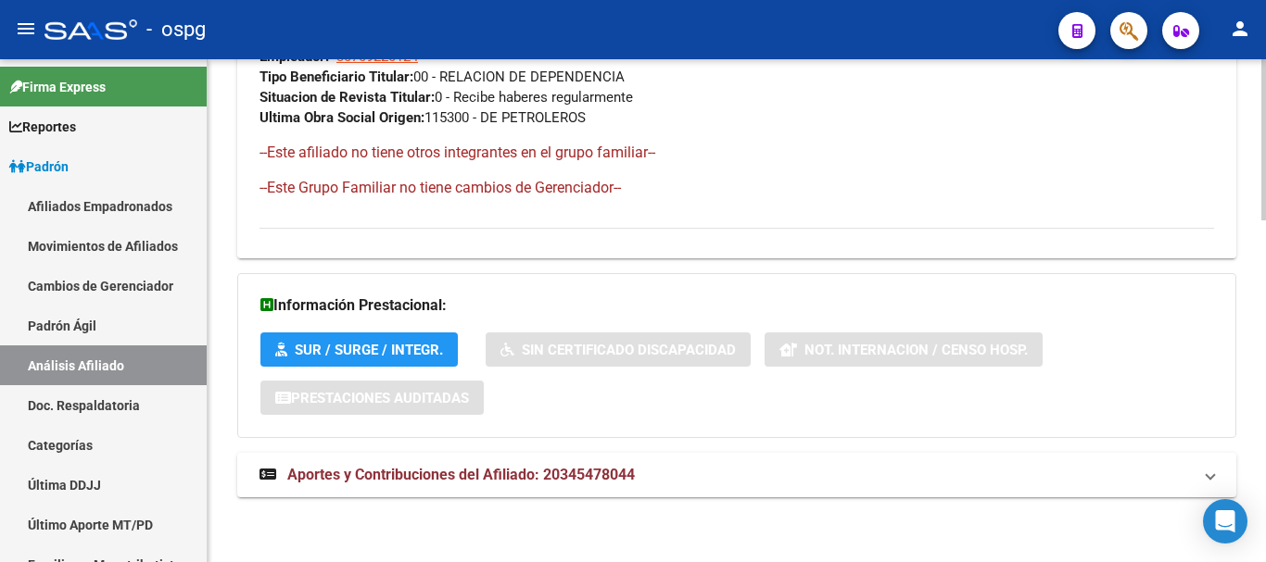
drag, startPoint x: 768, startPoint y: 470, endPoint x: 805, endPoint y: 448, distance: 42.8
click at [767, 470] on mat-panel-title "Aportes y Contribuciones del Afiliado: 20345478044" at bounding box center [725, 475] width 932 height 20
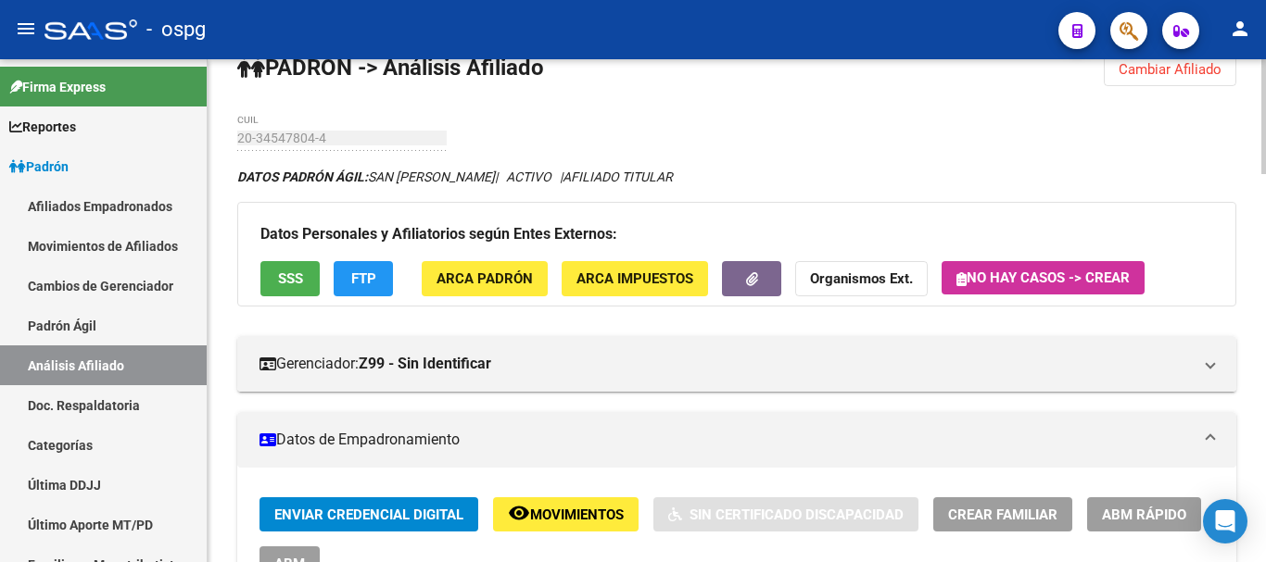
scroll to position [24, 0]
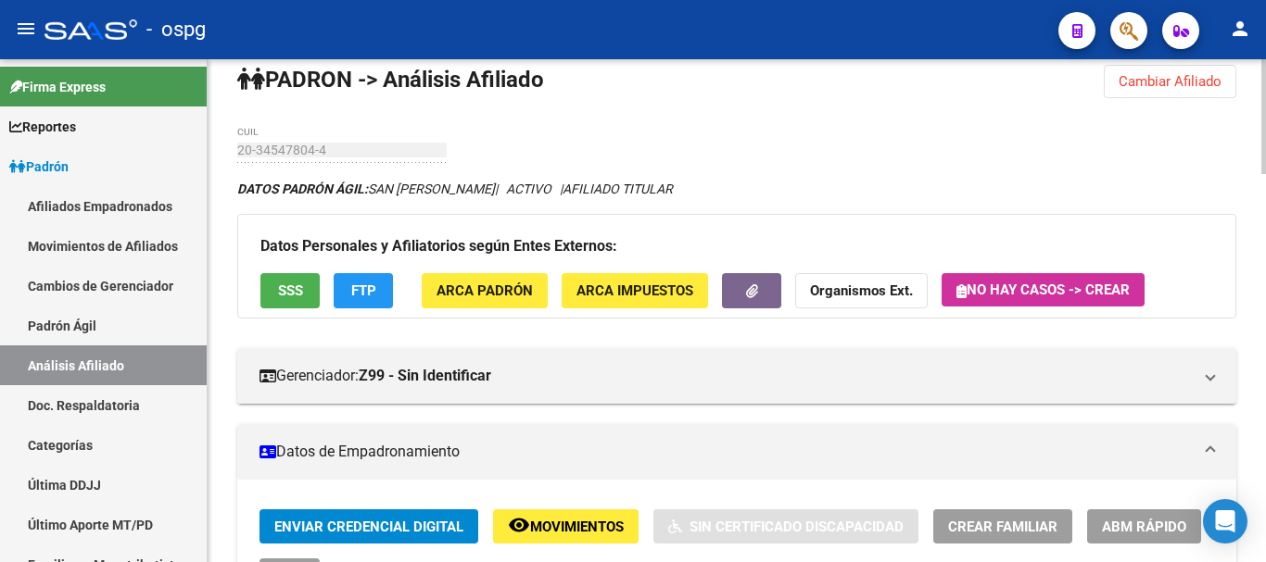
click at [293, 294] on span "SSS" at bounding box center [290, 292] width 25 height 17
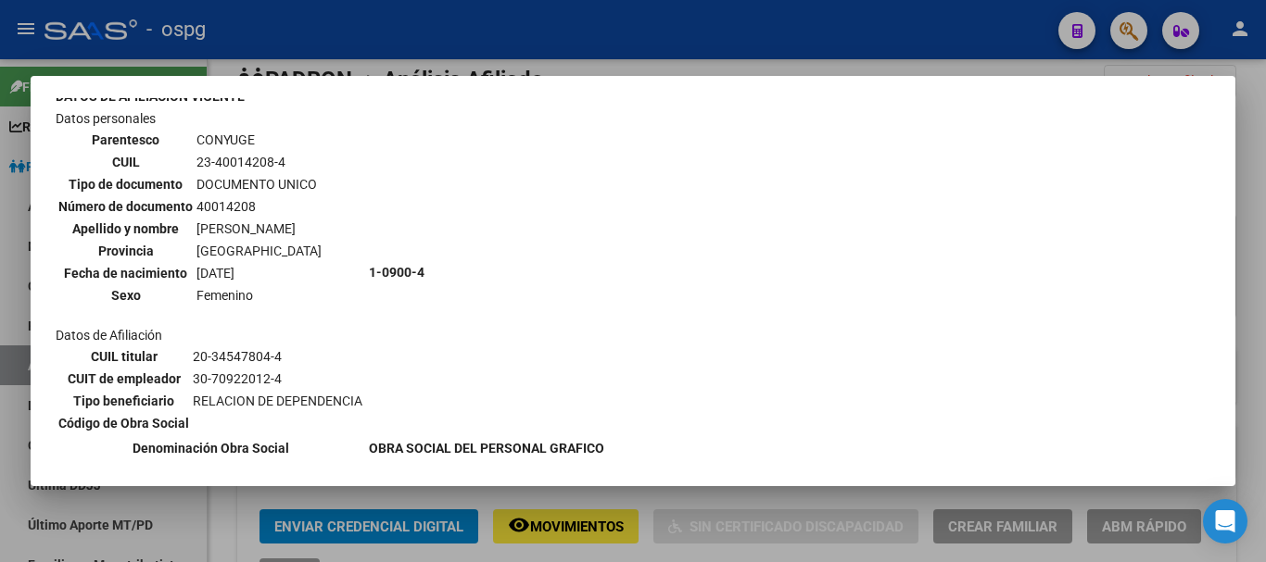
scroll to position [834, 0]
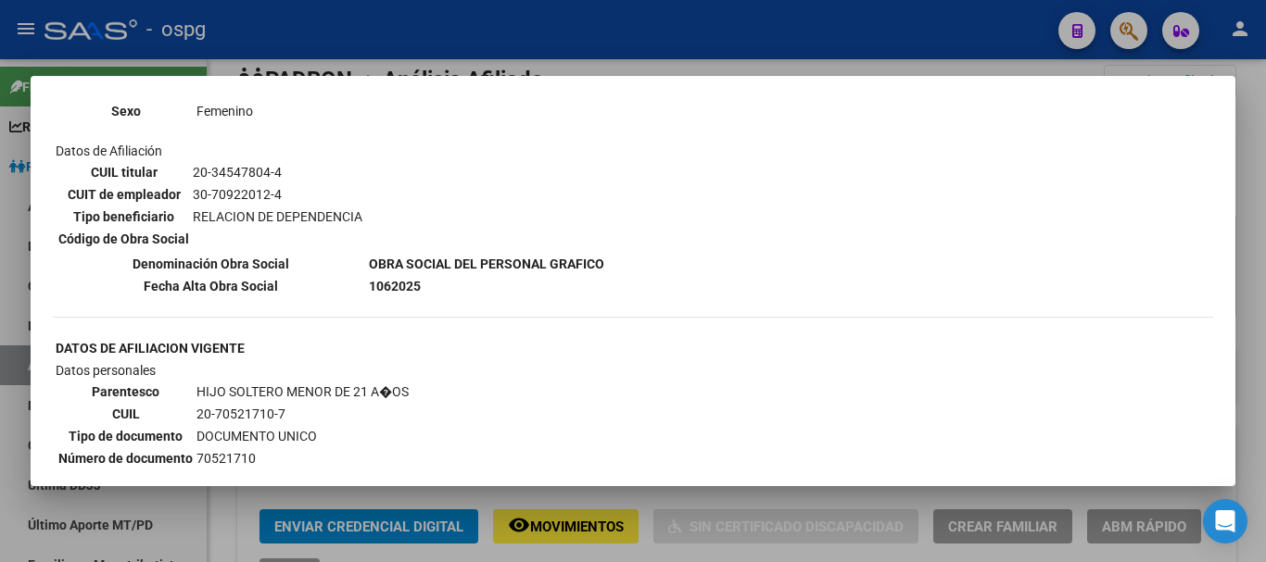
click at [1260, 167] on div at bounding box center [633, 281] width 1266 height 562
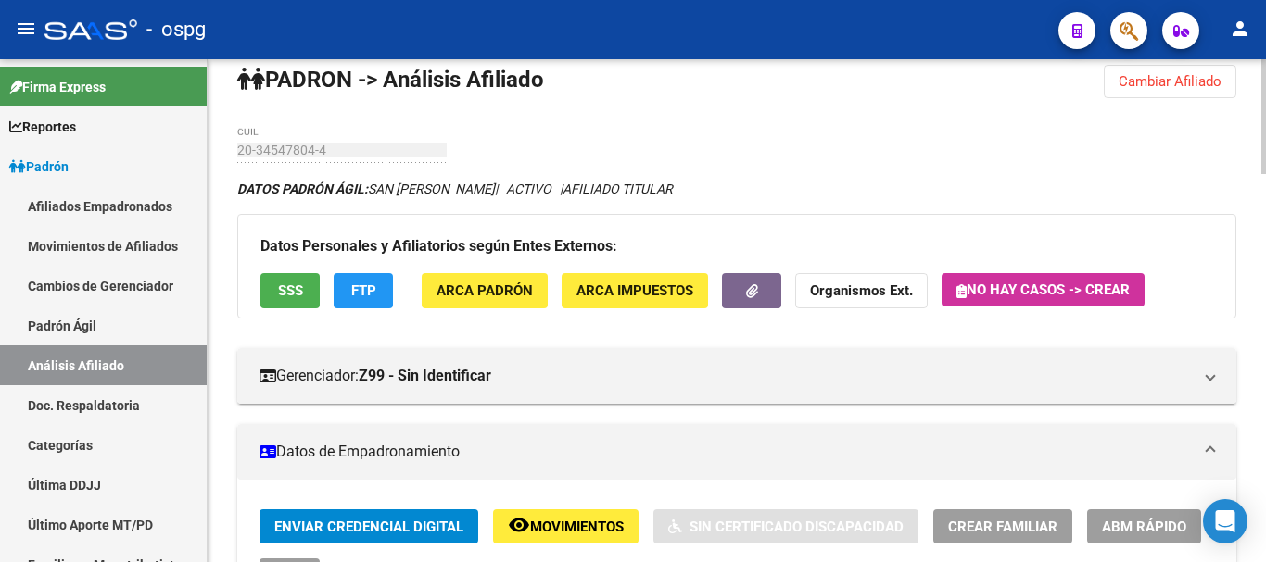
click at [861, 297] on button "Organismos Ext." at bounding box center [861, 290] width 133 height 34
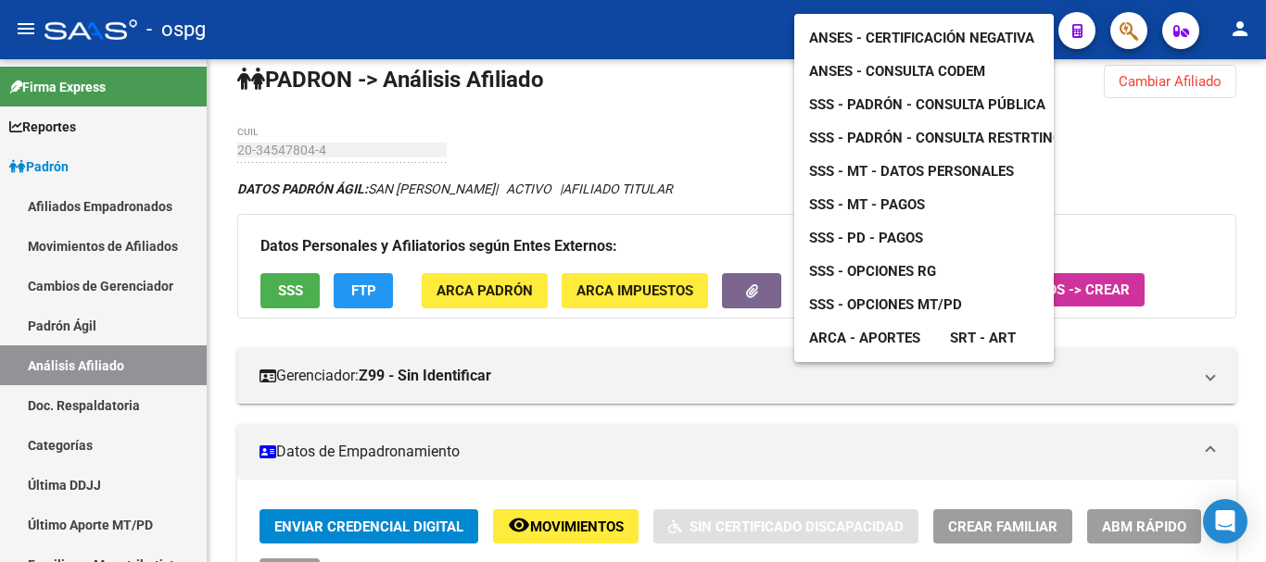
click at [915, 263] on span "SSS - Opciones RG" at bounding box center [872, 271] width 127 height 17
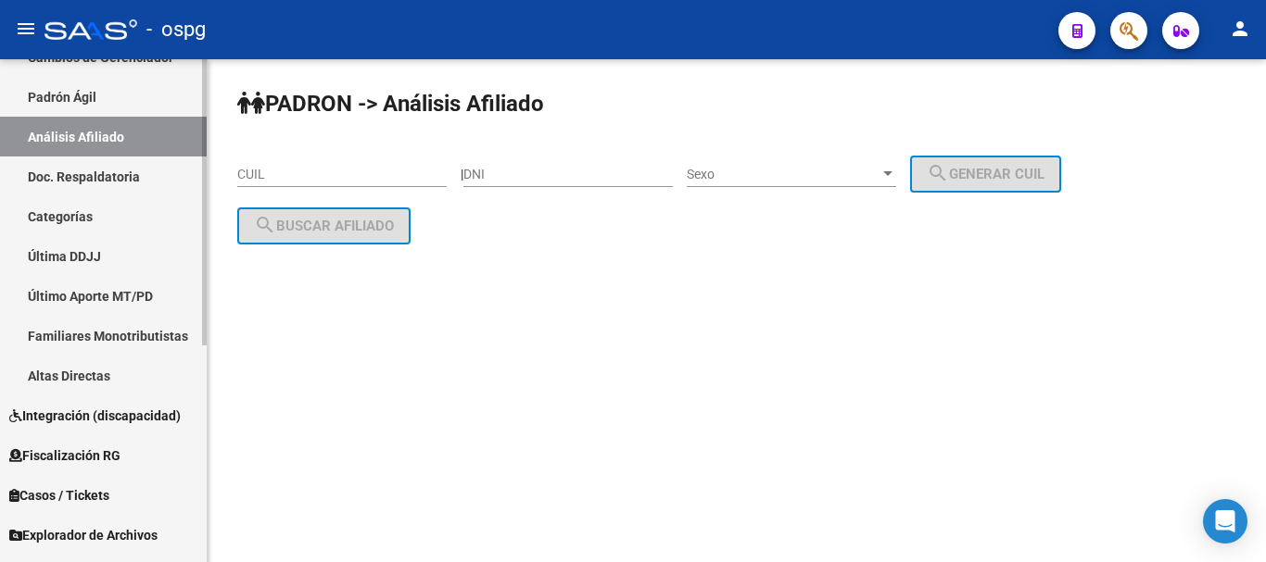
scroll to position [371, 0]
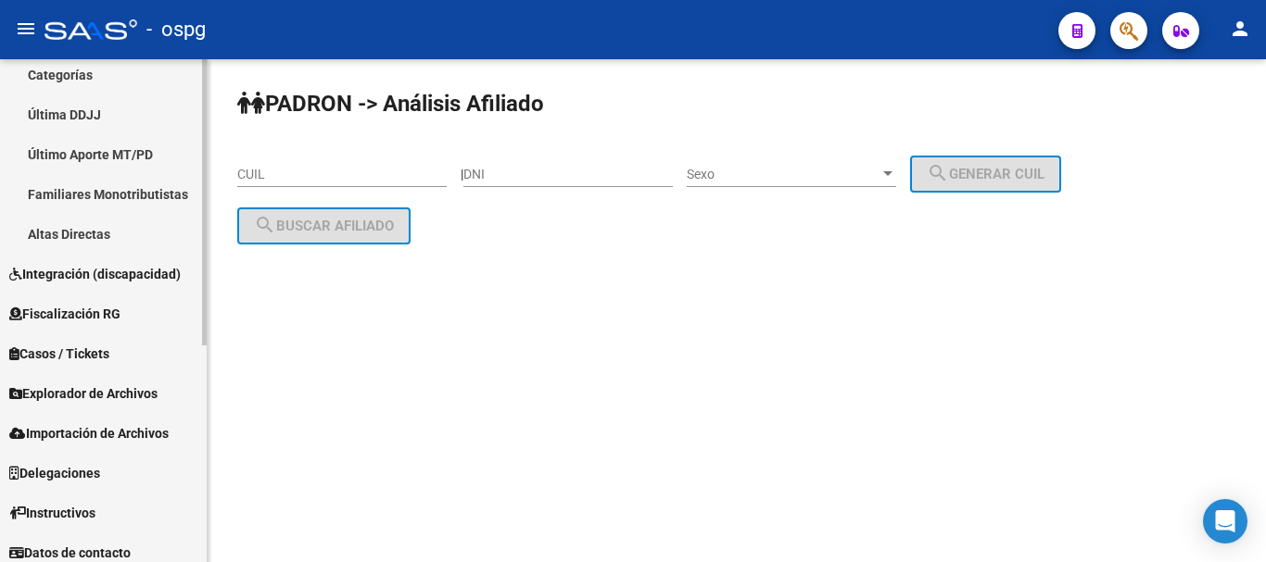
click at [99, 396] on span "Explorador de Archivos" at bounding box center [83, 394] width 148 height 20
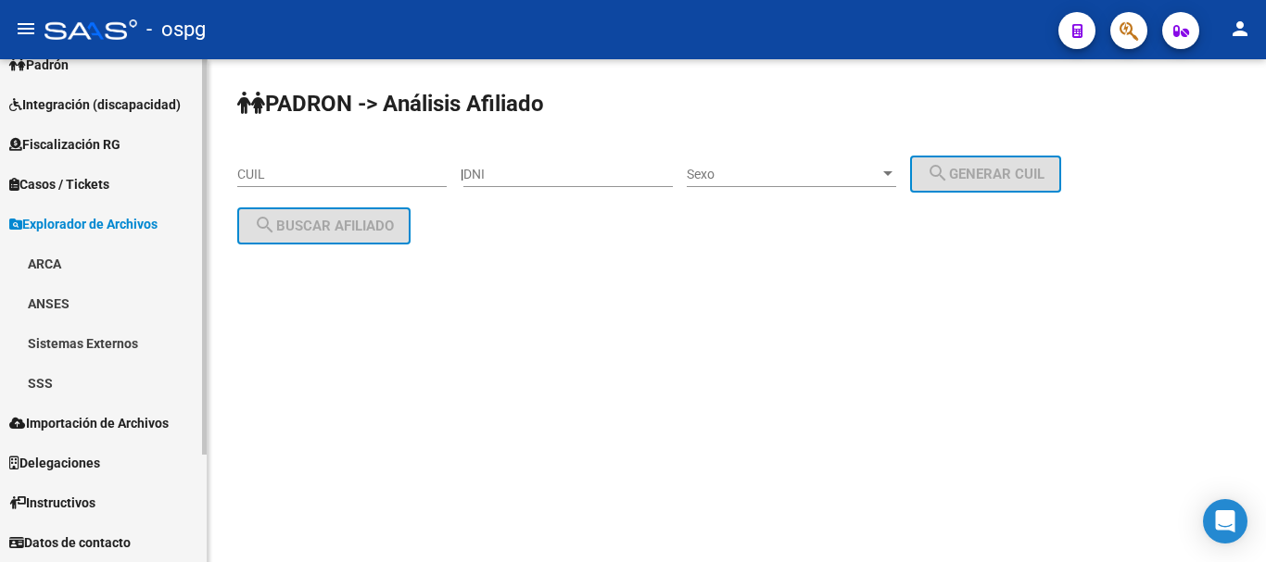
scroll to position [102, 0]
click at [125, 424] on span "Importación de Archivos" at bounding box center [88, 423] width 159 height 20
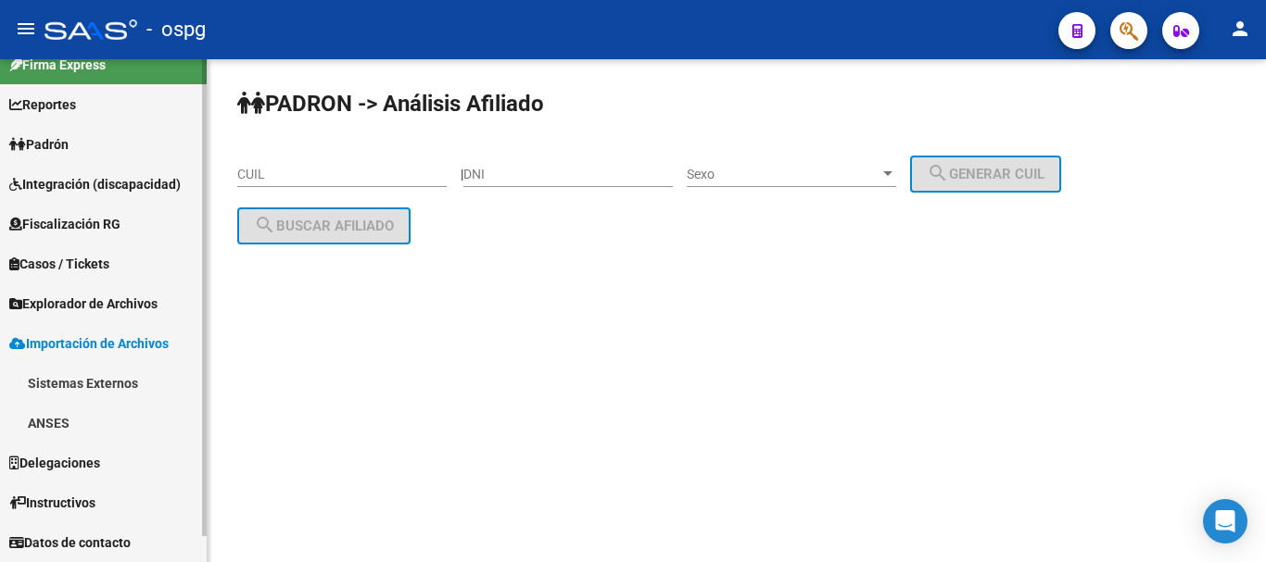
scroll to position [22, 0]
click at [145, 309] on span "Explorador de Archivos" at bounding box center [83, 304] width 148 height 20
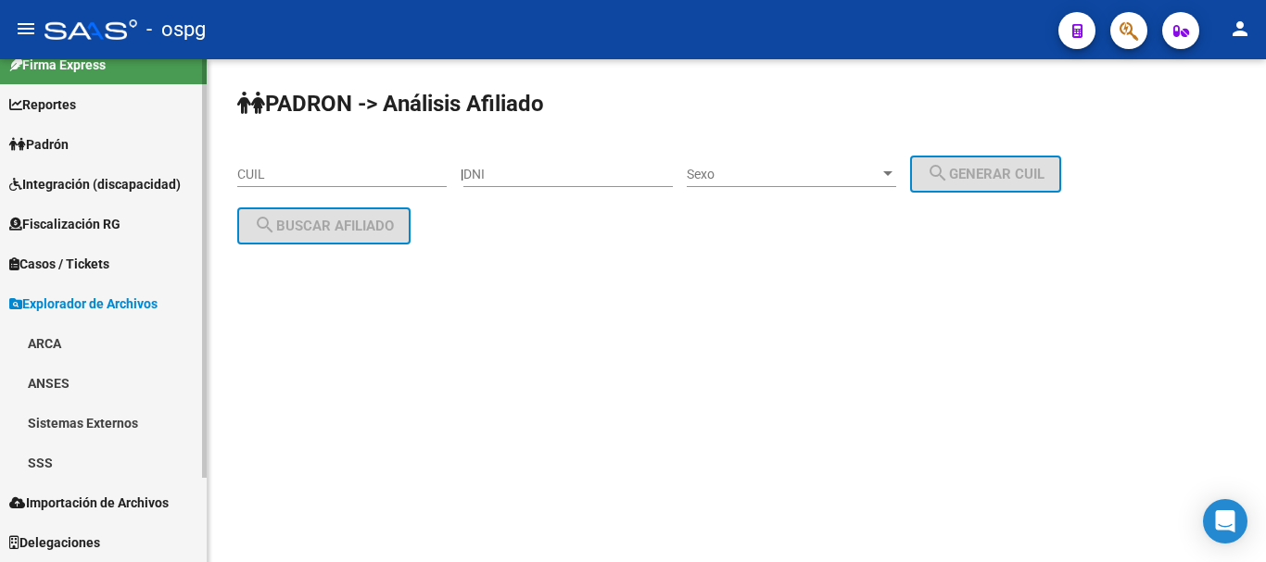
click at [50, 456] on link "SSS" at bounding box center [103, 463] width 207 height 40
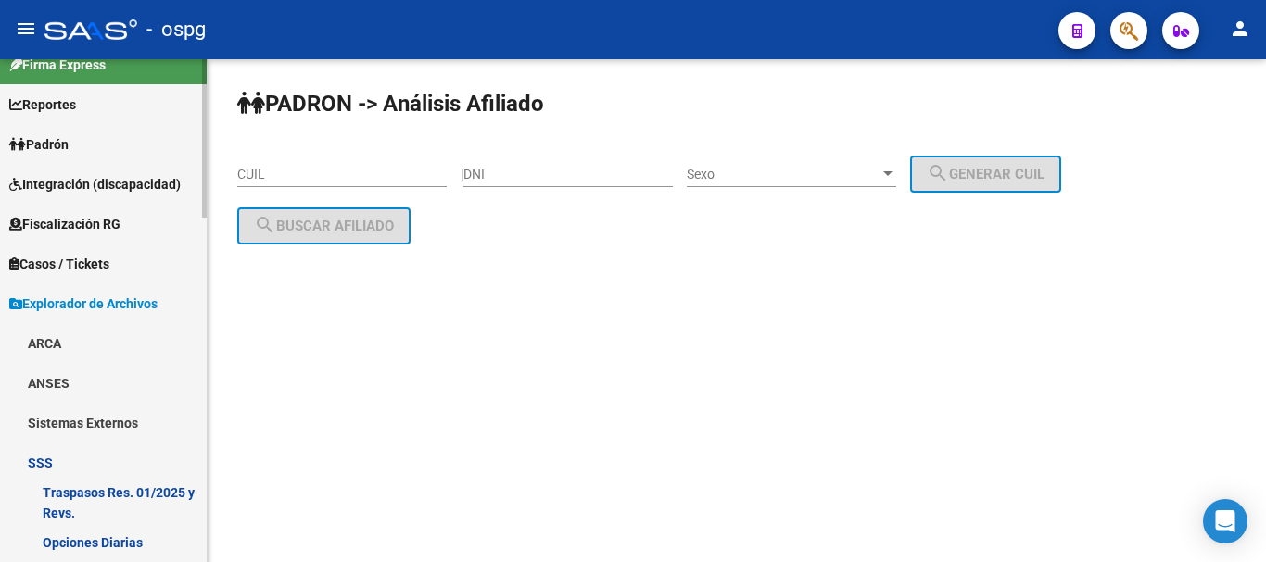
click at [103, 542] on link "Opciones Diarias" at bounding box center [103, 543] width 207 height 40
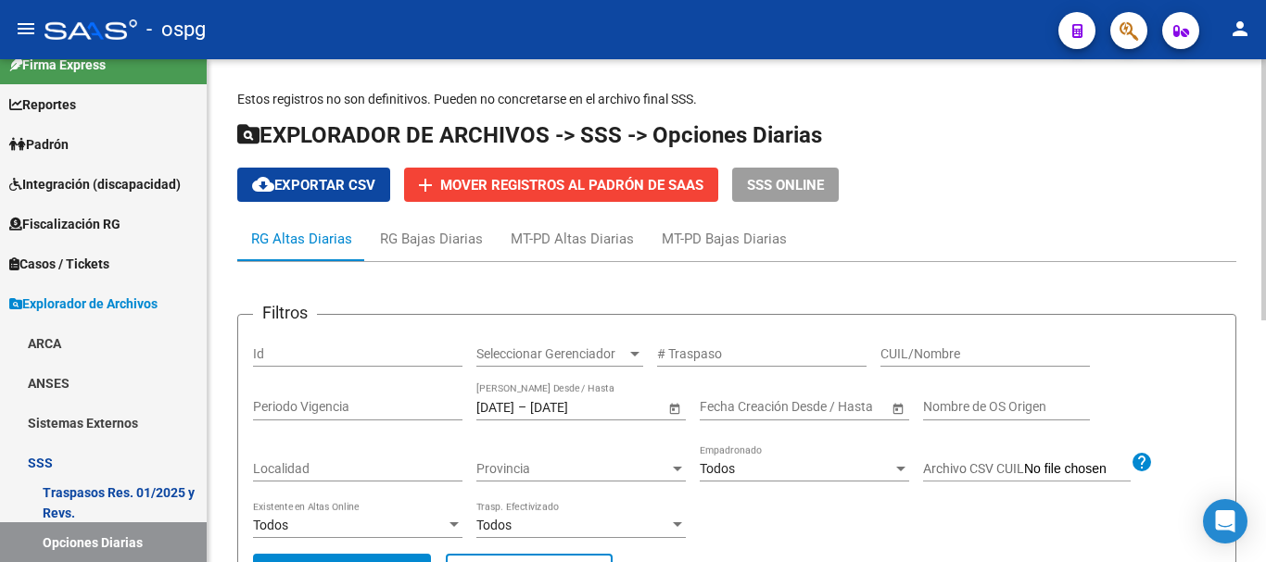
click at [678, 404] on span "Open calendar" at bounding box center [674, 407] width 44 height 44
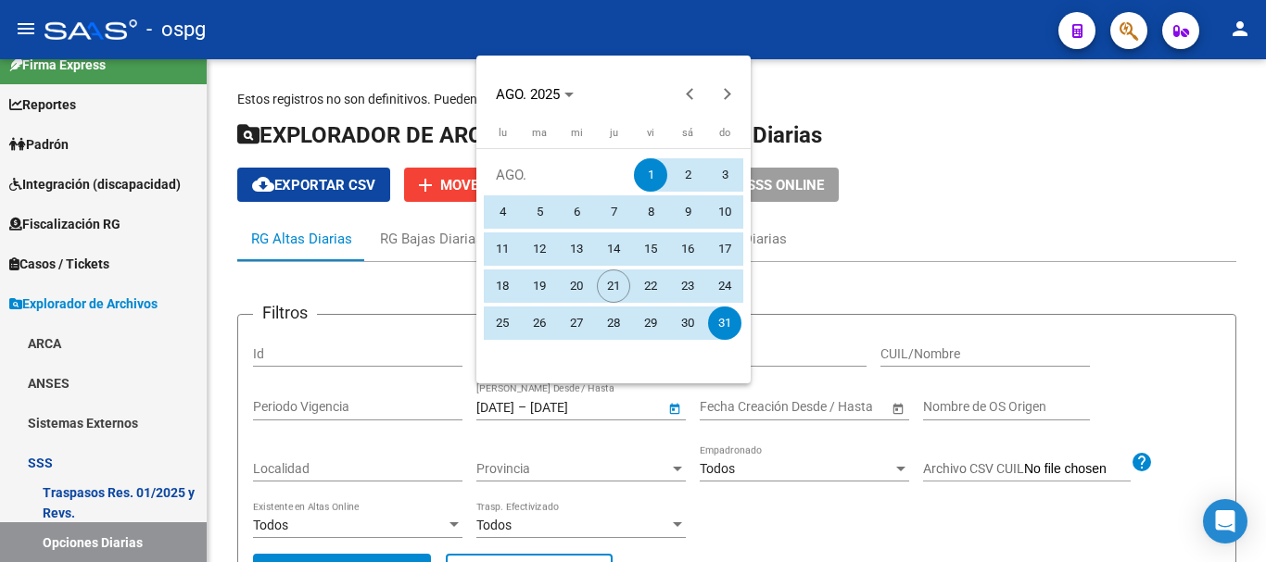
click at [646, 170] on span "1" at bounding box center [650, 174] width 33 height 33
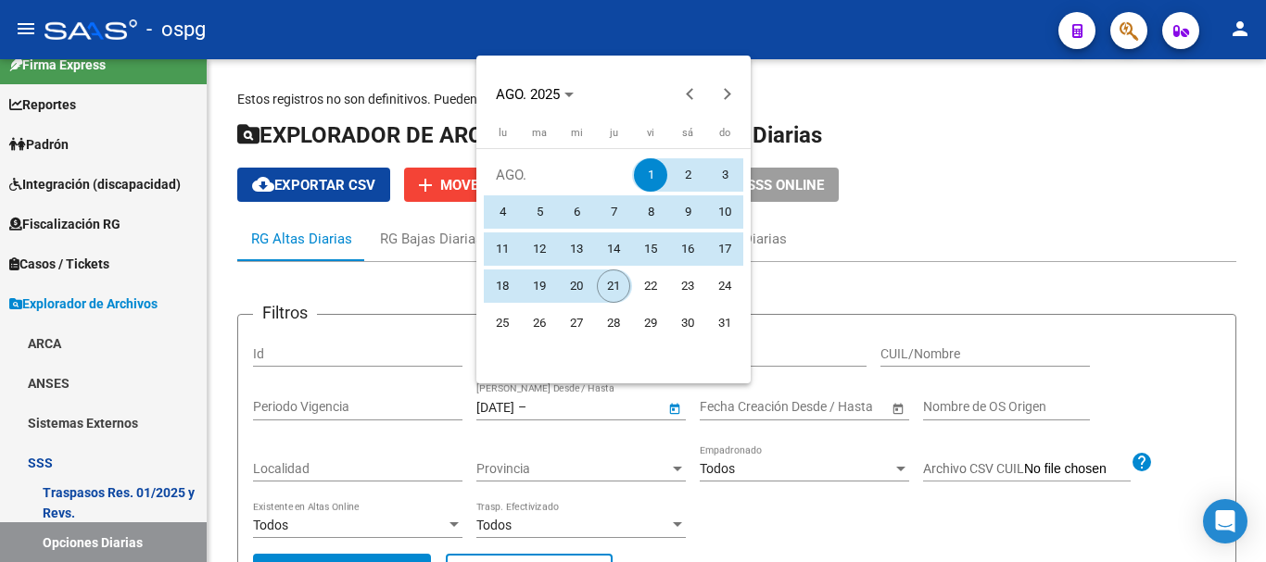
click at [614, 294] on span "21" at bounding box center [613, 286] width 33 height 33
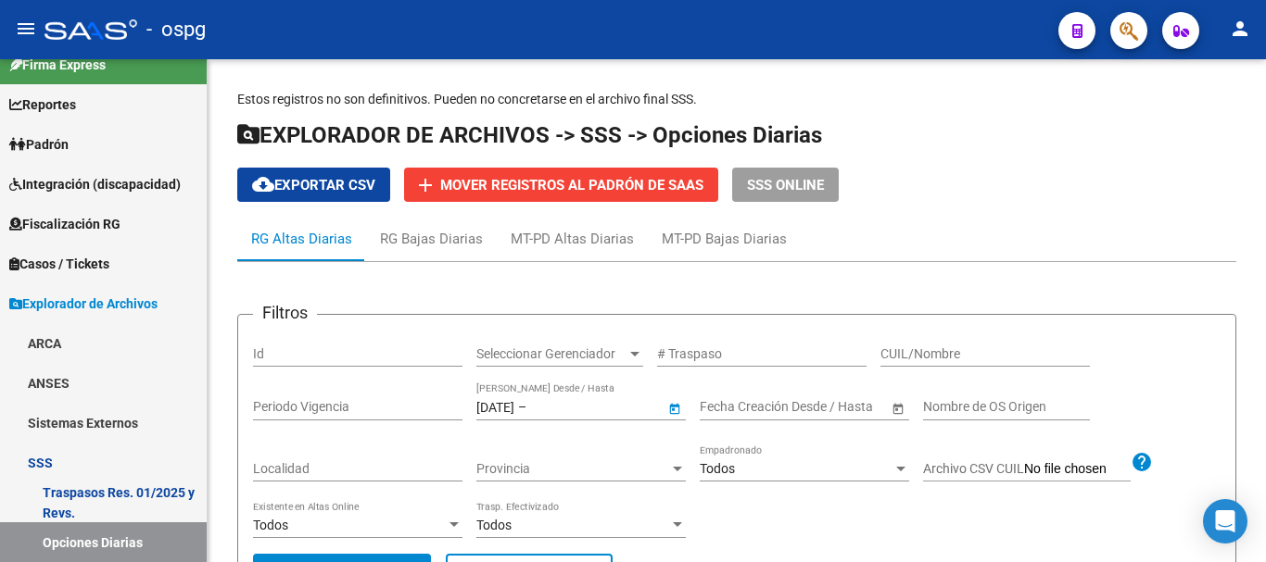
type input "21/8/2025"
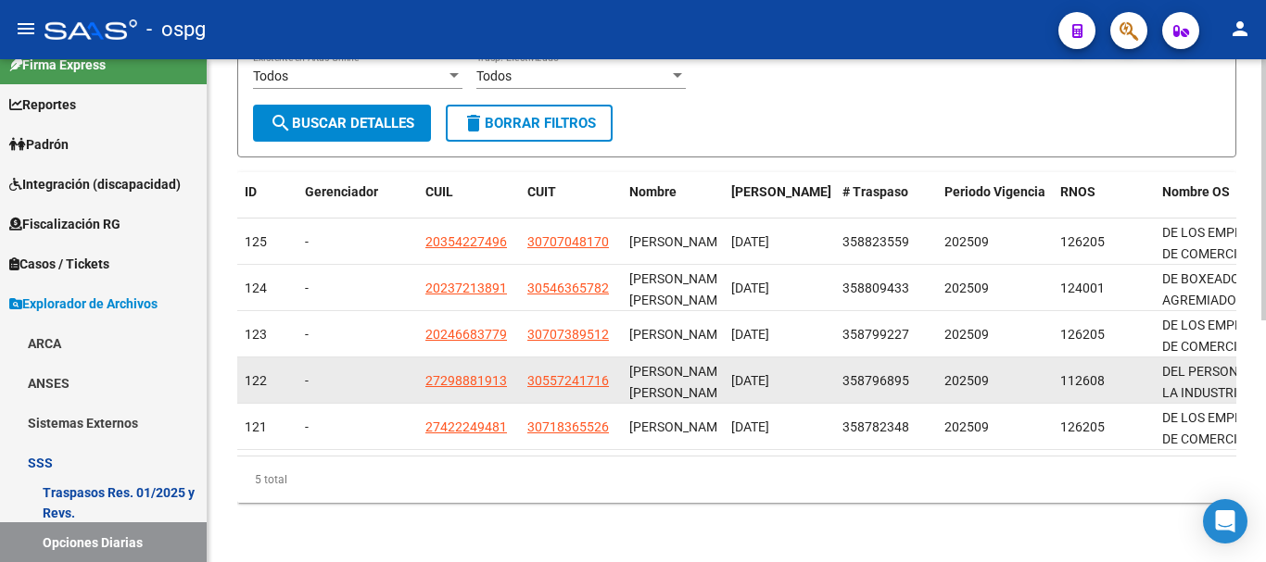
scroll to position [465, 0]
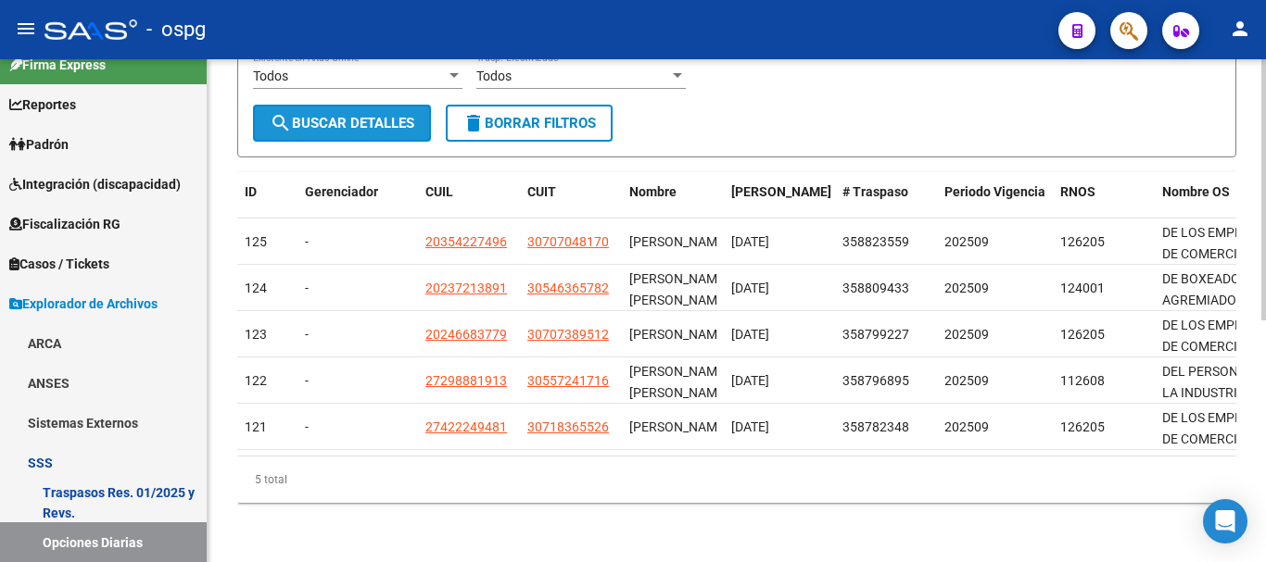
click at [346, 115] on span "search Buscar Detalles" at bounding box center [342, 123] width 145 height 17
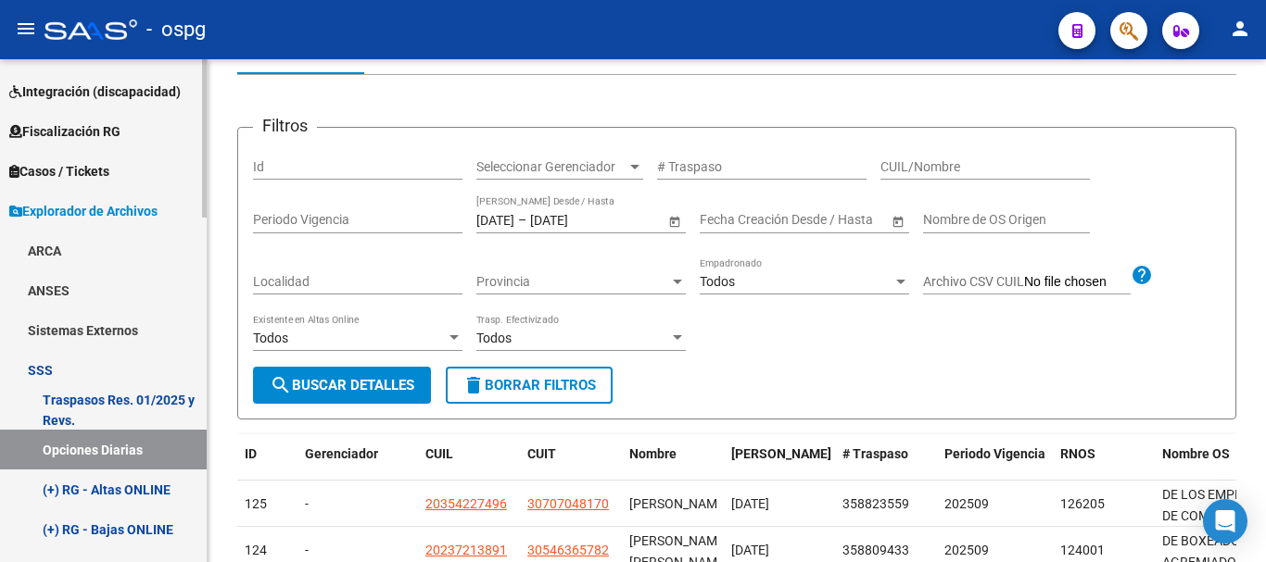
scroll to position [208, 0]
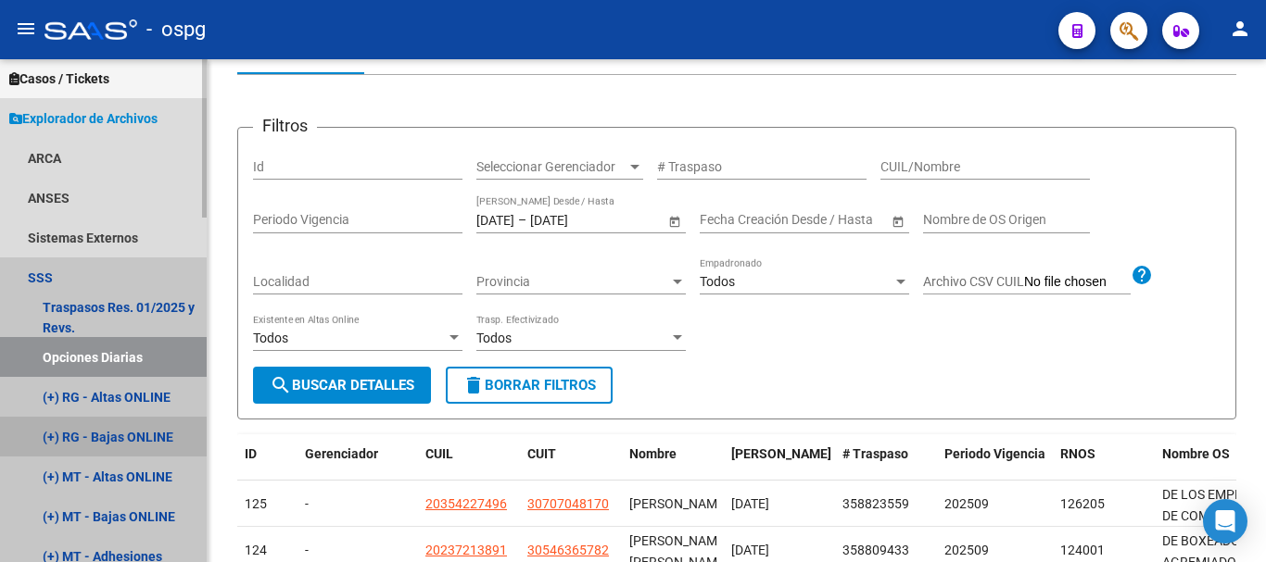
click at [145, 438] on link "(+) RG - Bajas ONLINE" at bounding box center [103, 437] width 207 height 40
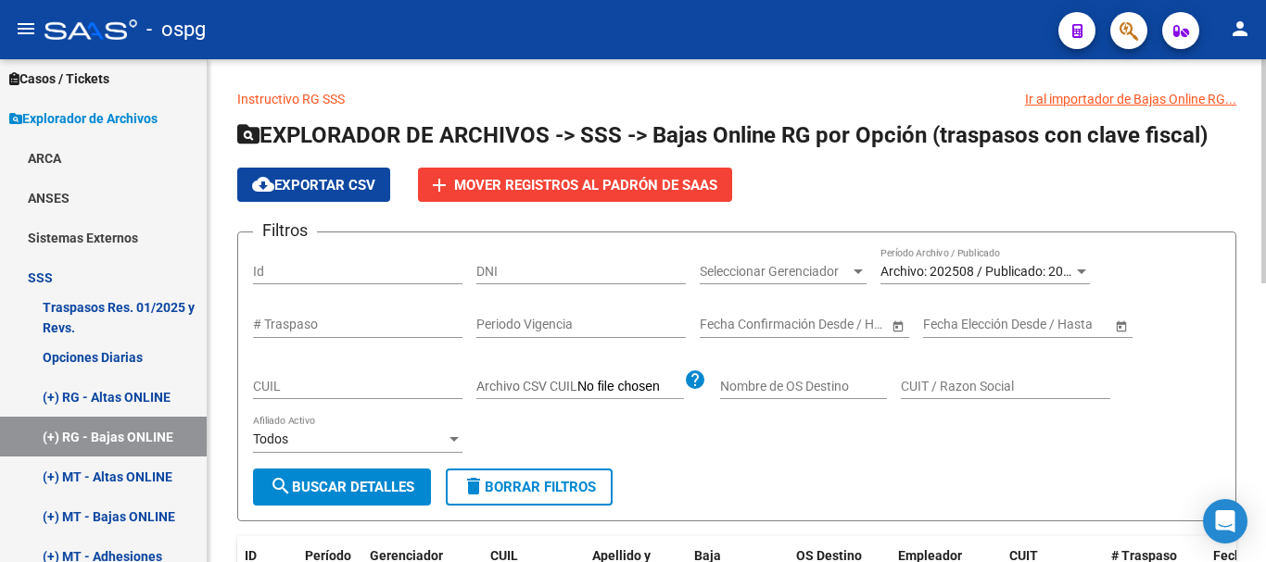
click at [1049, 276] on span "Archivo: 202508 / Publicado: 202507" at bounding box center [986, 271] width 212 height 15
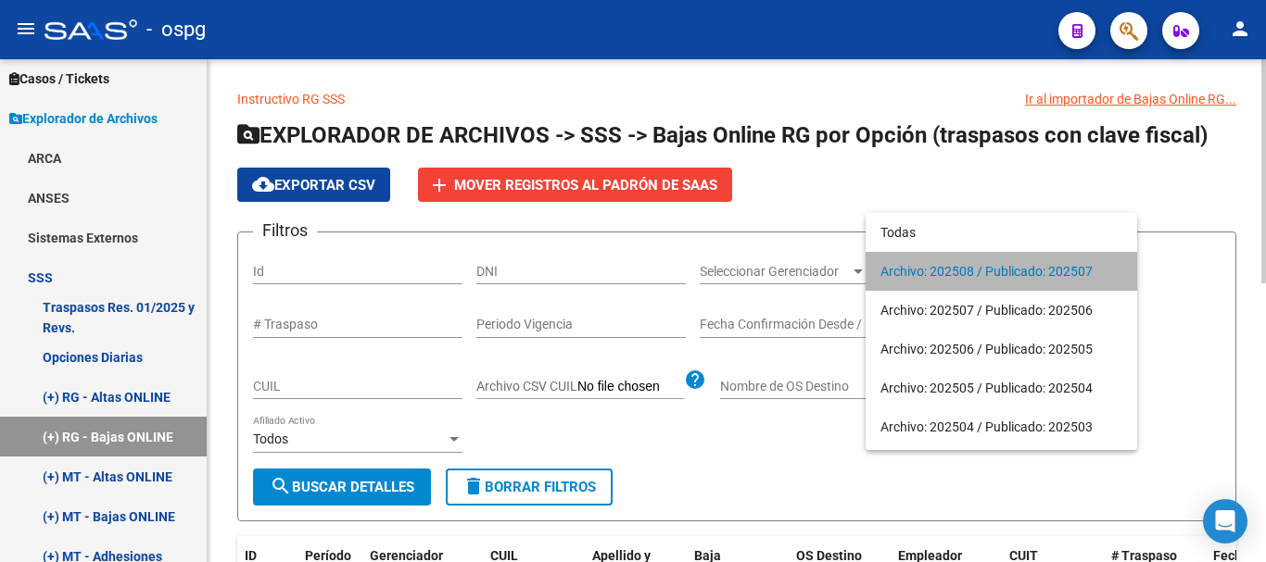
click at [1049, 274] on span "Archivo: 202508 / Publicado: 202507" at bounding box center [1001, 271] width 242 height 39
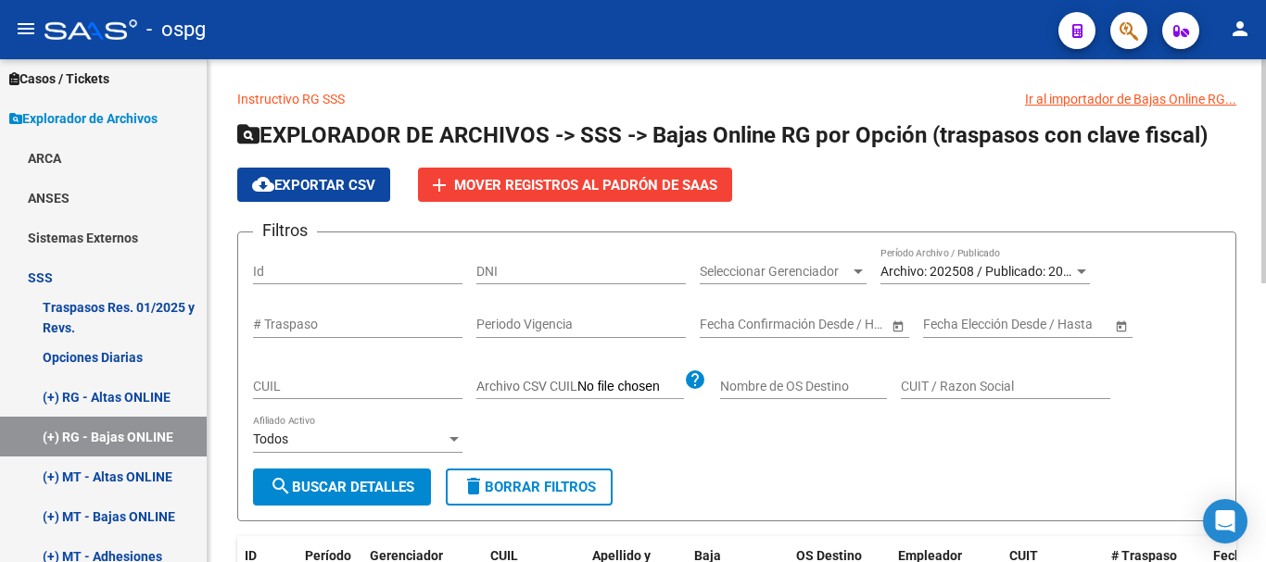
click at [868, 465] on div "Filtros Id DNI Seleccionar Gerenciador Seleccionar Gerenciador Archivo: 202508 …" at bounding box center [736, 357] width 967 height 221
drag, startPoint x: 868, startPoint y: 465, endPoint x: 745, endPoint y: 460, distance: 123.4
click at [869, 465] on div "Filtros Id DNI Seleccionar Gerenciador Seleccionar Gerenciador Archivo: 202508 …" at bounding box center [736, 357] width 967 height 221
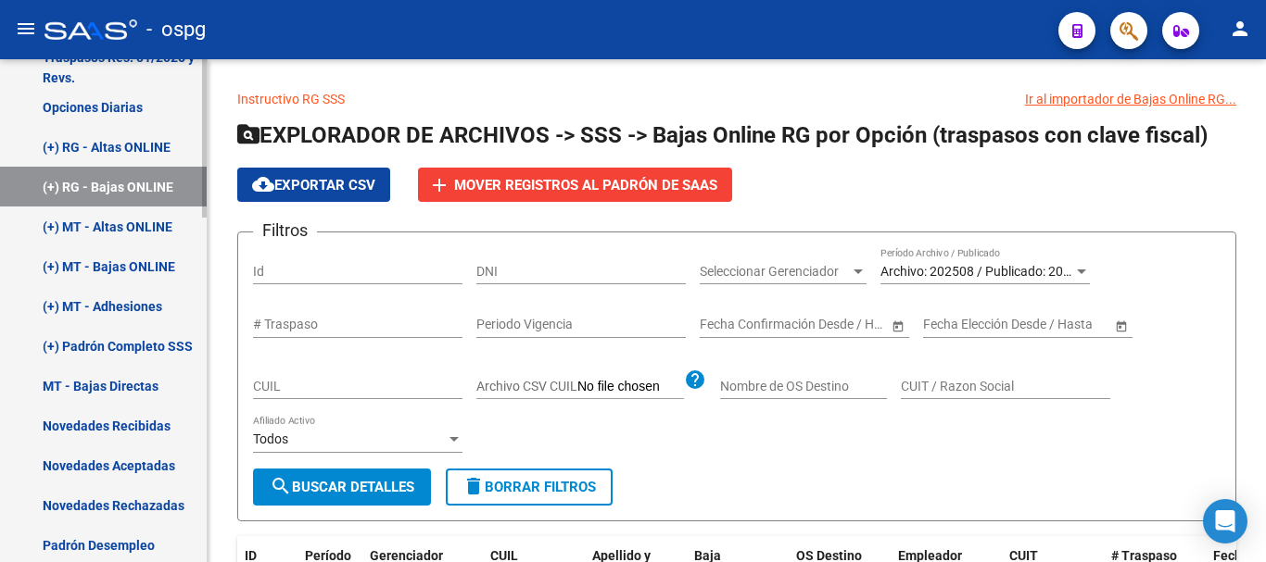
scroll to position [486, 0]
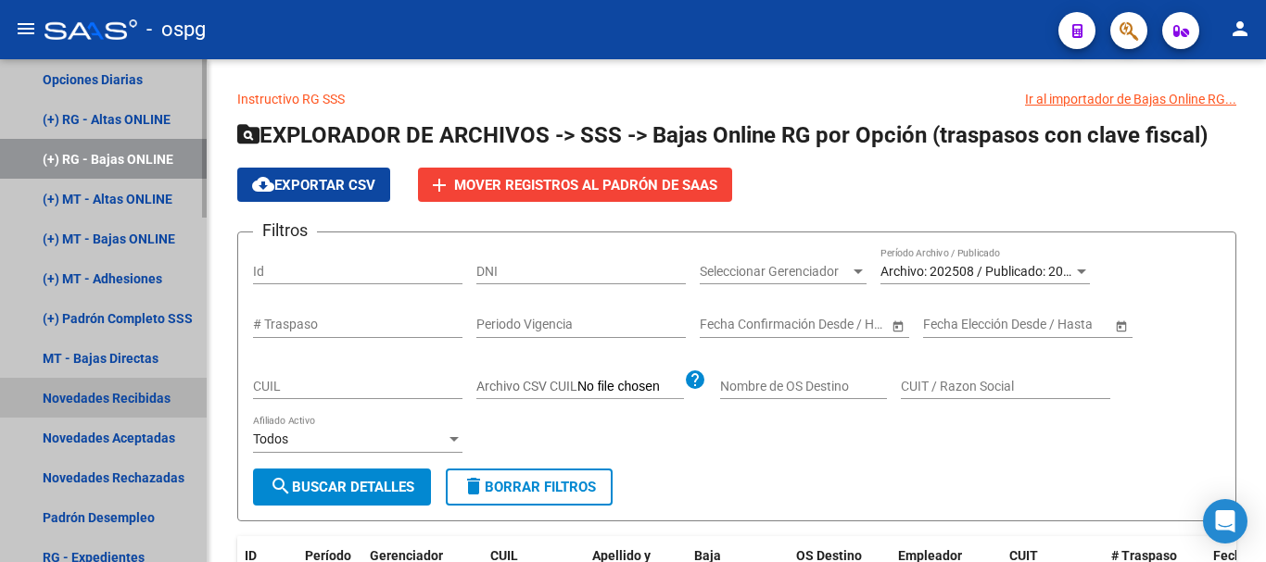
click at [105, 392] on link "Novedades Recibidas" at bounding box center [103, 398] width 207 height 40
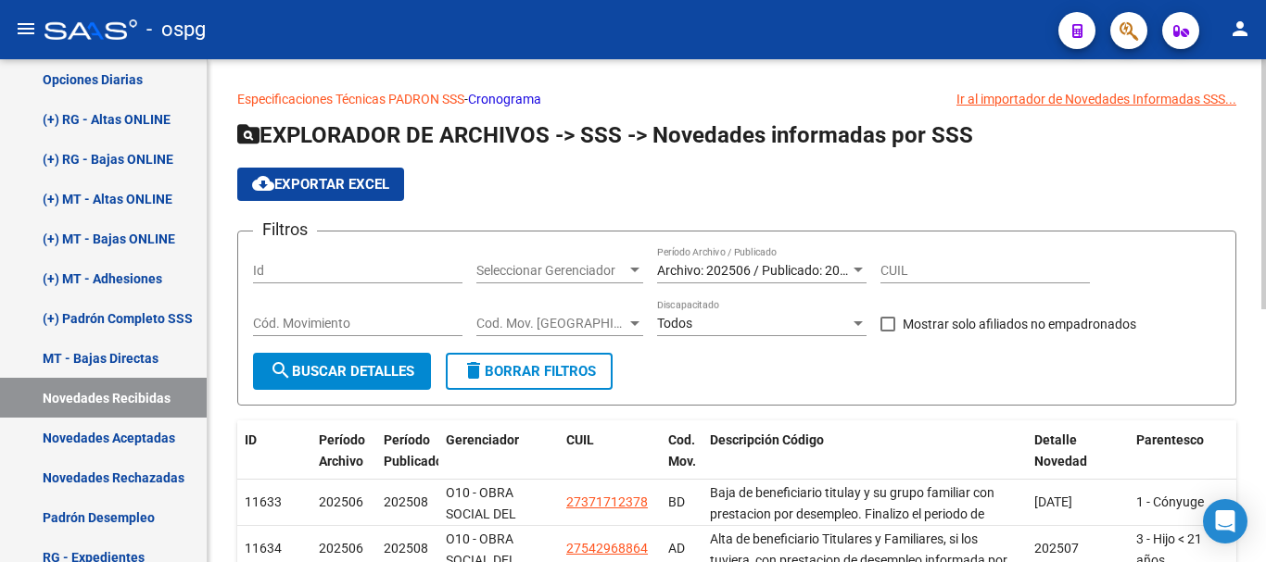
scroll to position [93, 0]
